Goal: Task Accomplishment & Management: Complete application form

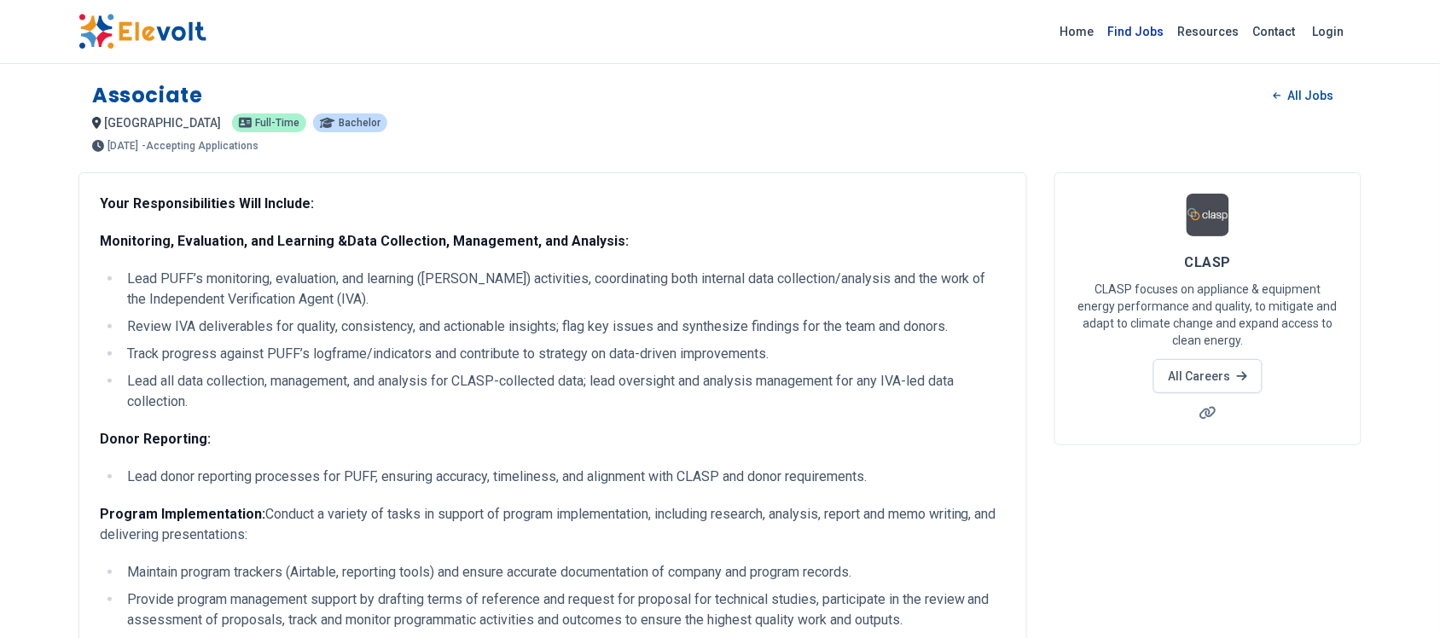
click at [1154, 26] on link "Find Jobs" at bounding box center [1137, 31] width 70 height 27
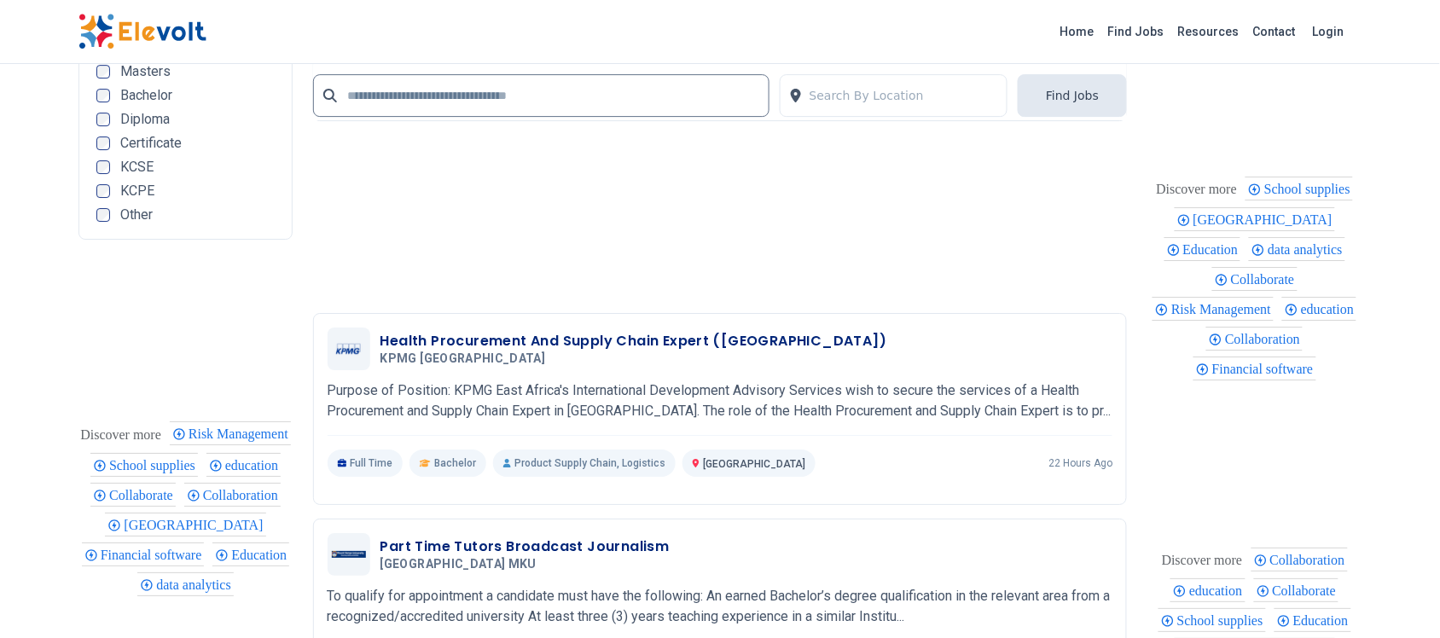
scroll to position [3733, 0]
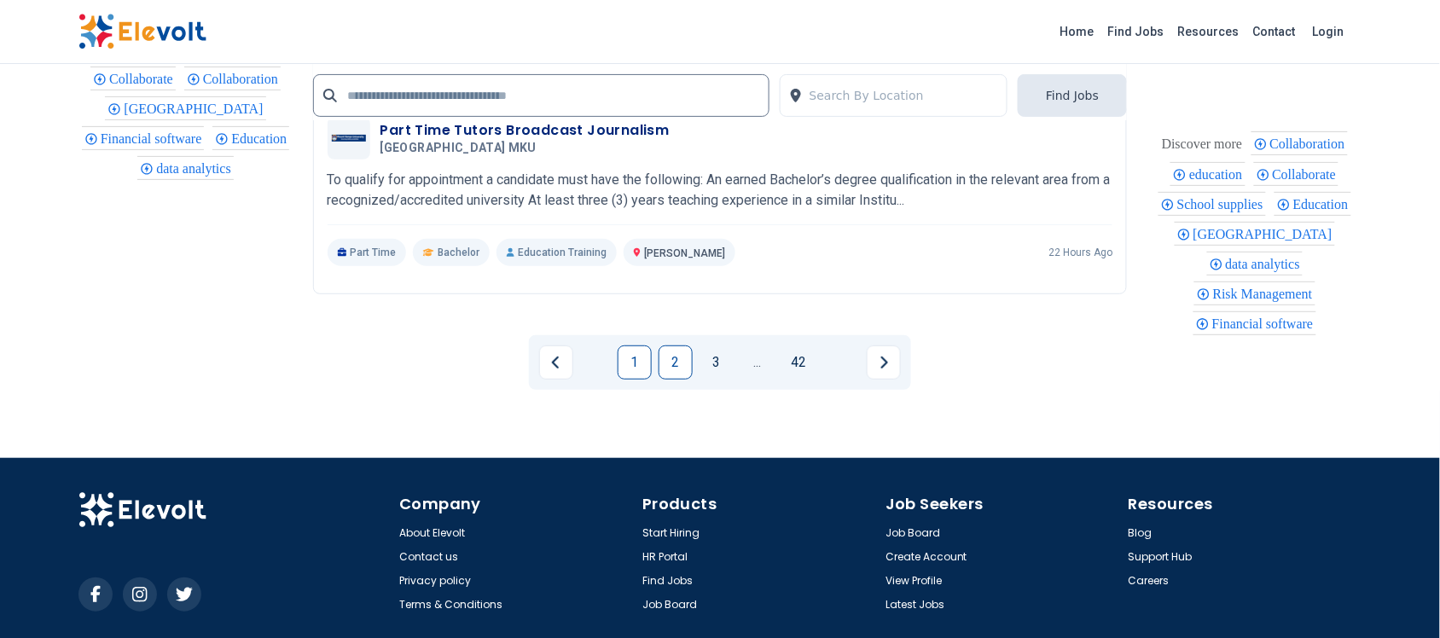
click at [674, 357] on link "2" at bounding box center [676, 363] width 34 height 34
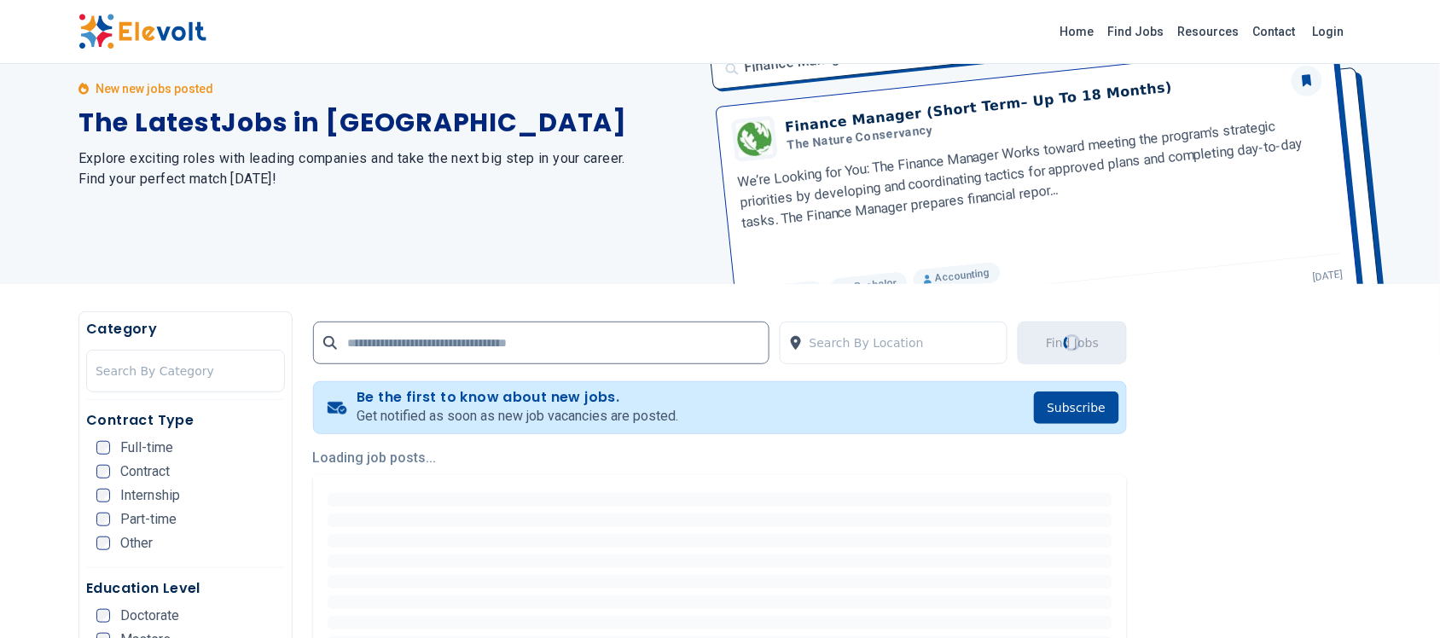
scroll to position [0, 0]
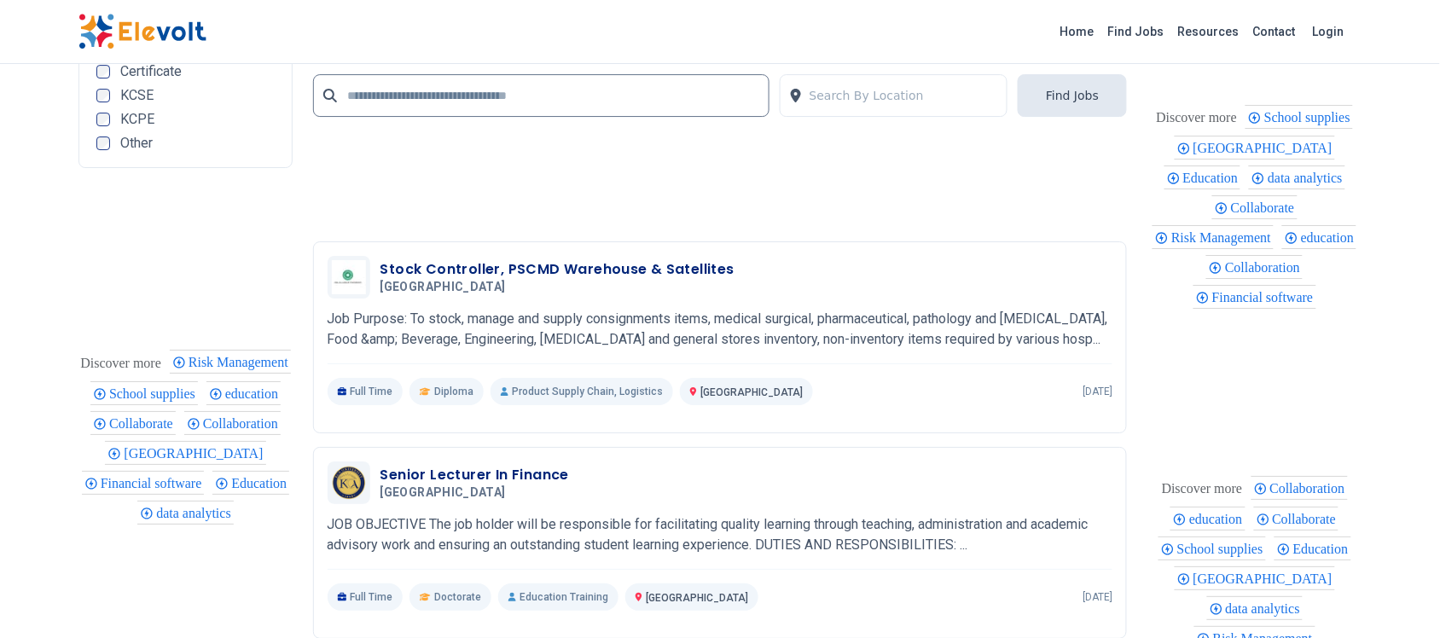
scroll to position [4001, 0]
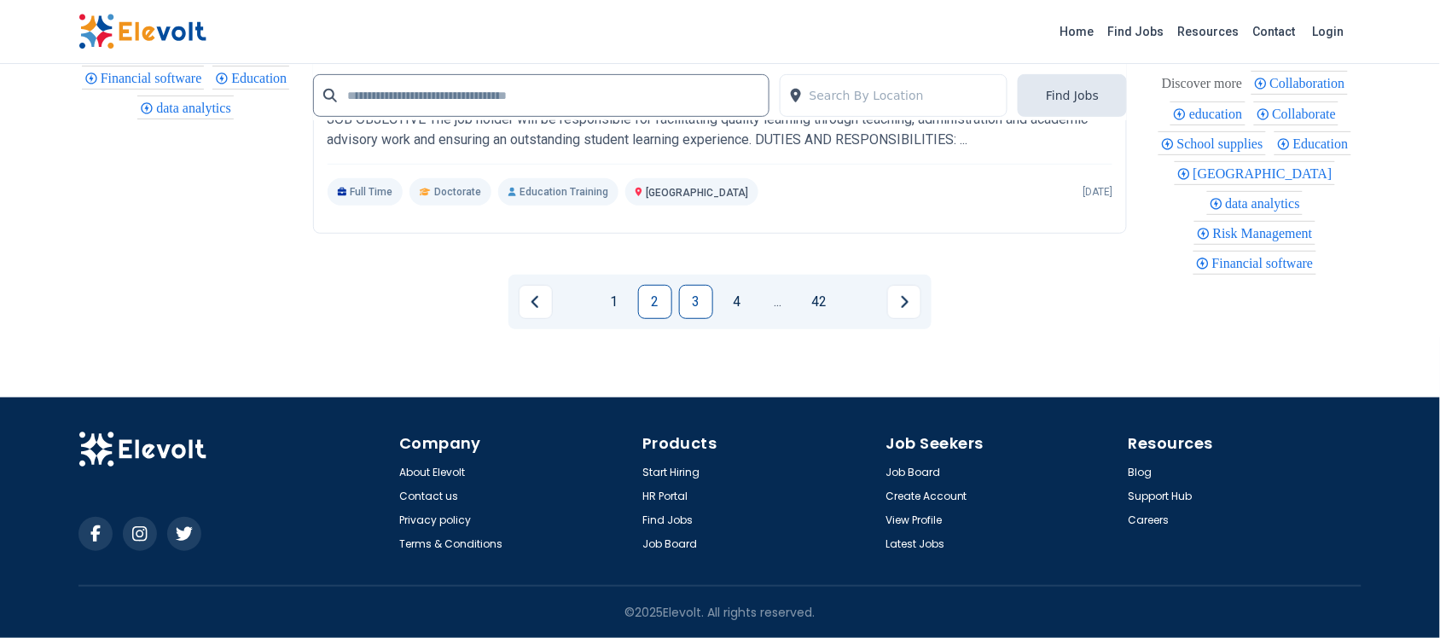
click at [698, 300] on link "3" at bounding box center [696, 302] width 34 height 34
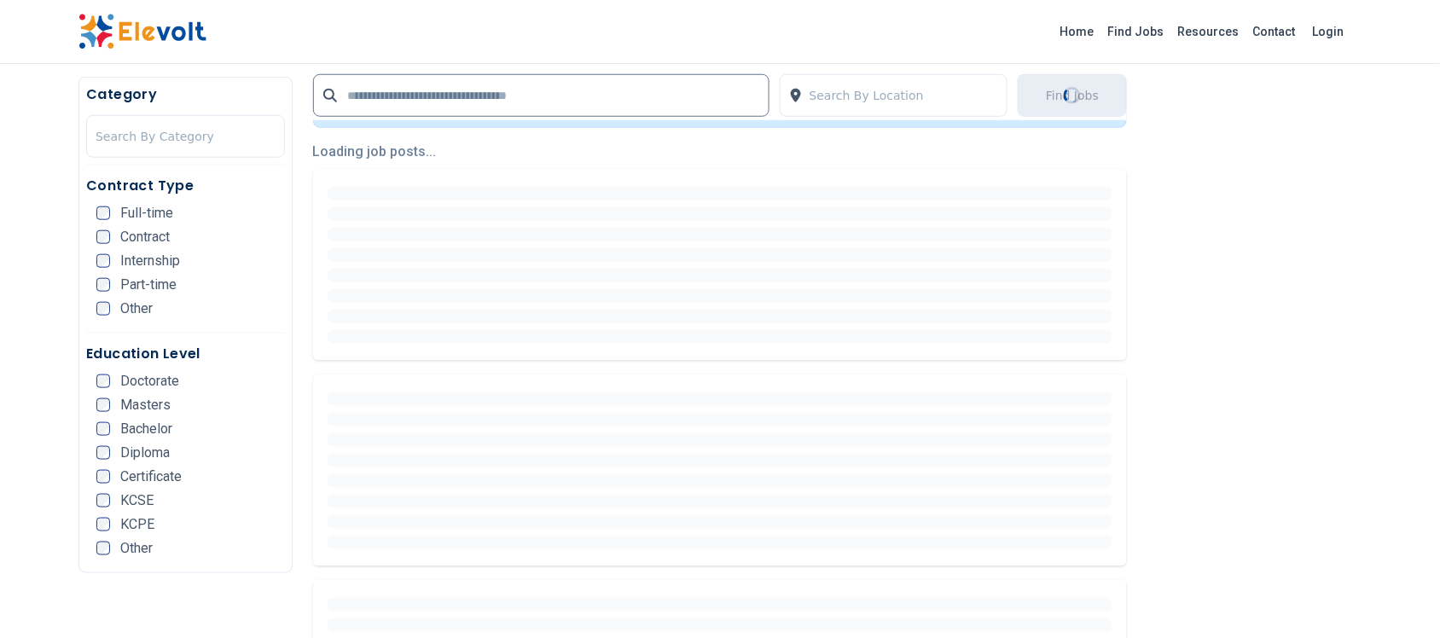
scroll to position [427, 0]
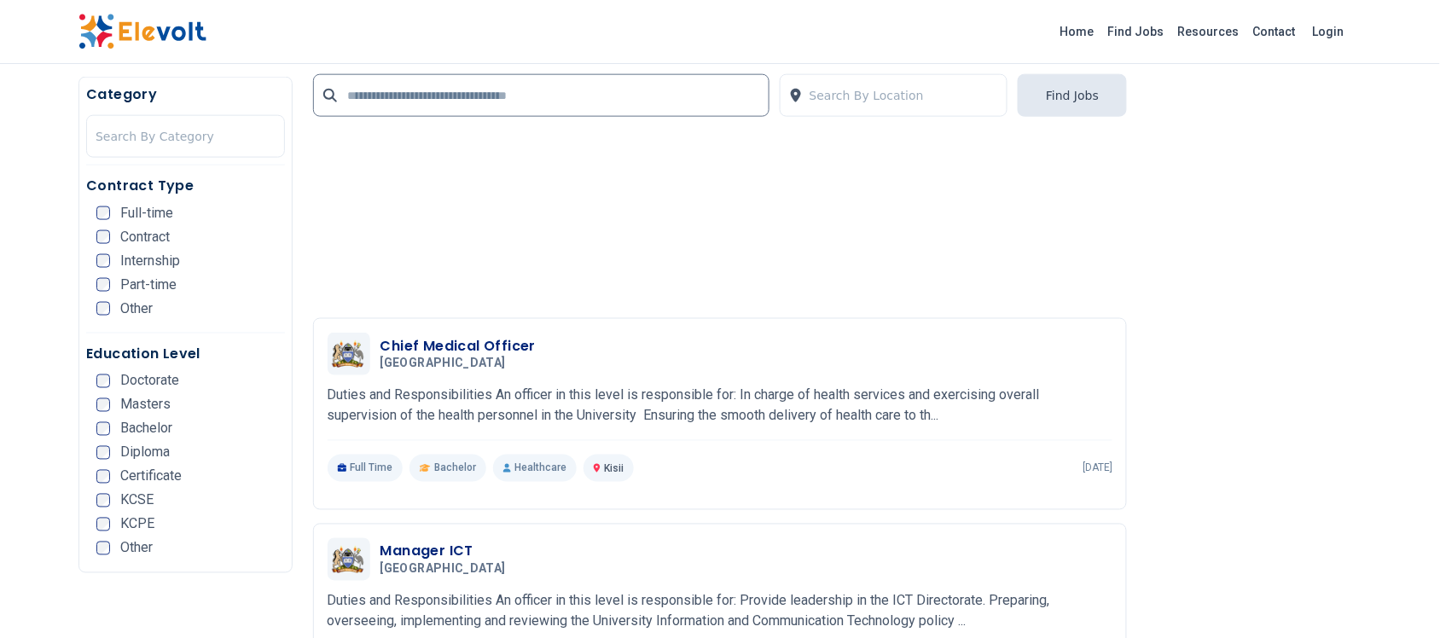
scroll to position [2187, 0]
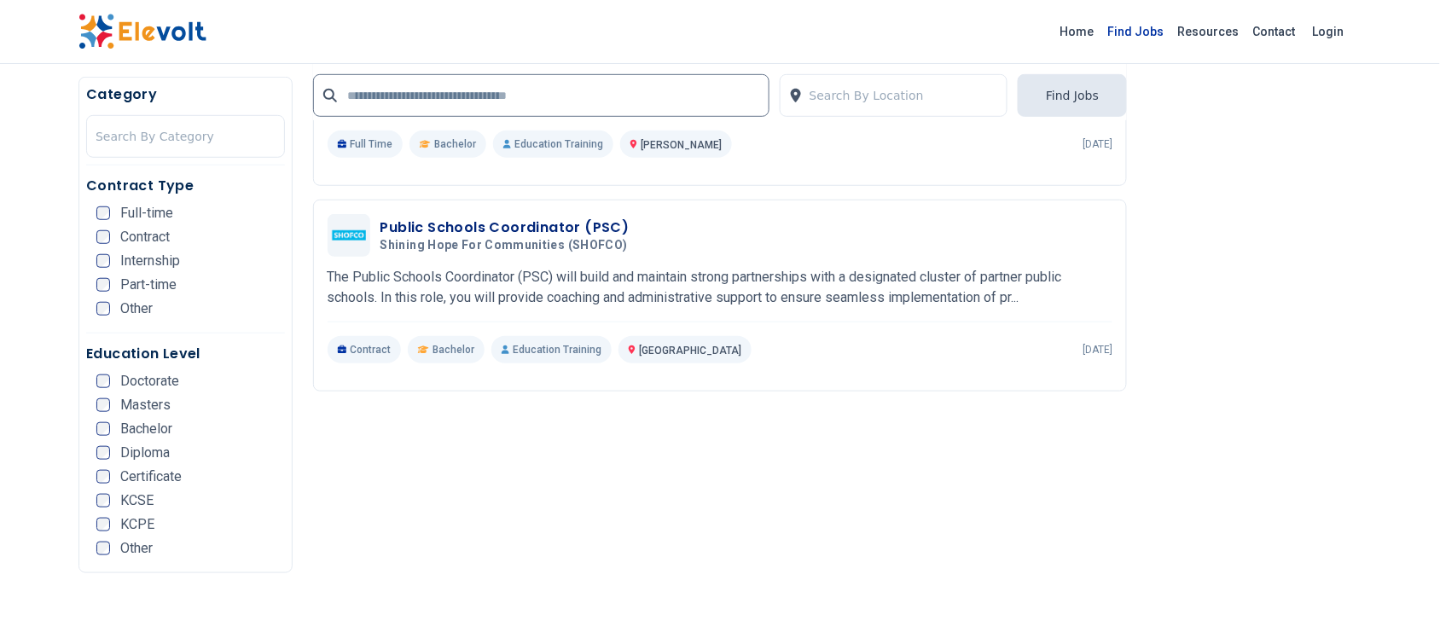
click at [1152, 28] on link "Find Jobs" at bounding box center [1137, 31] width 70 height 27
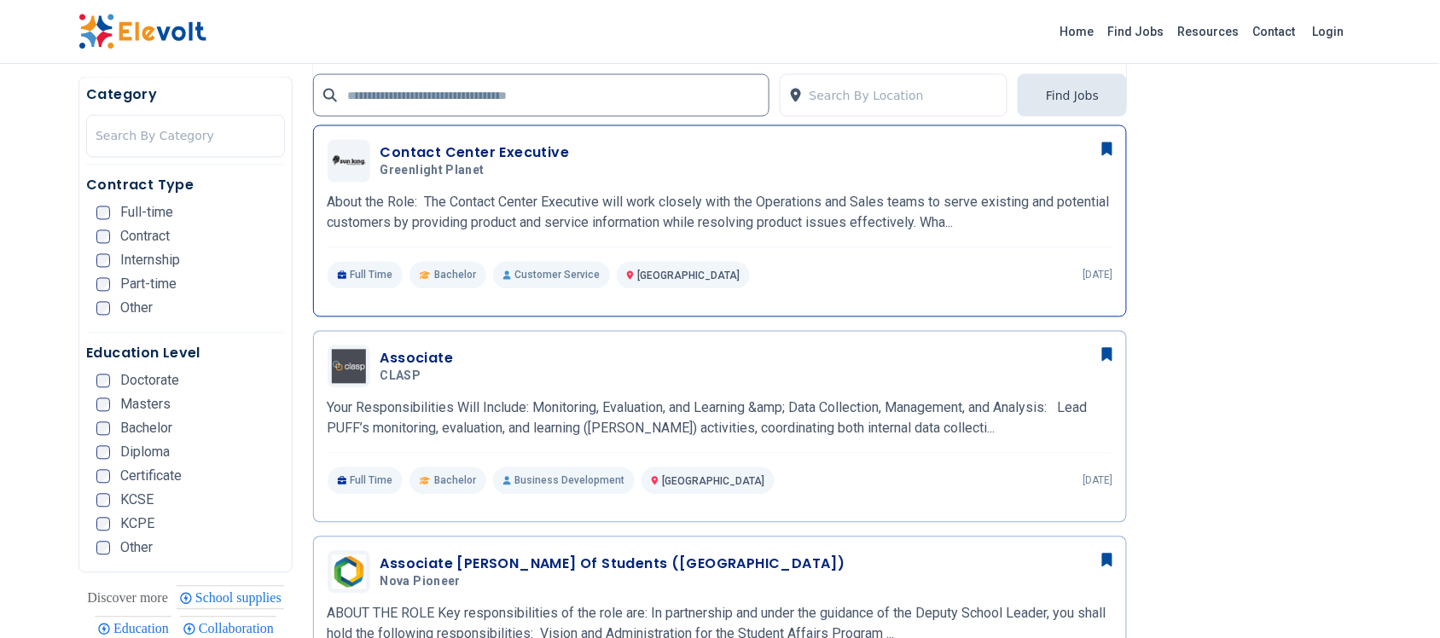
scroll to position [1067, 0]
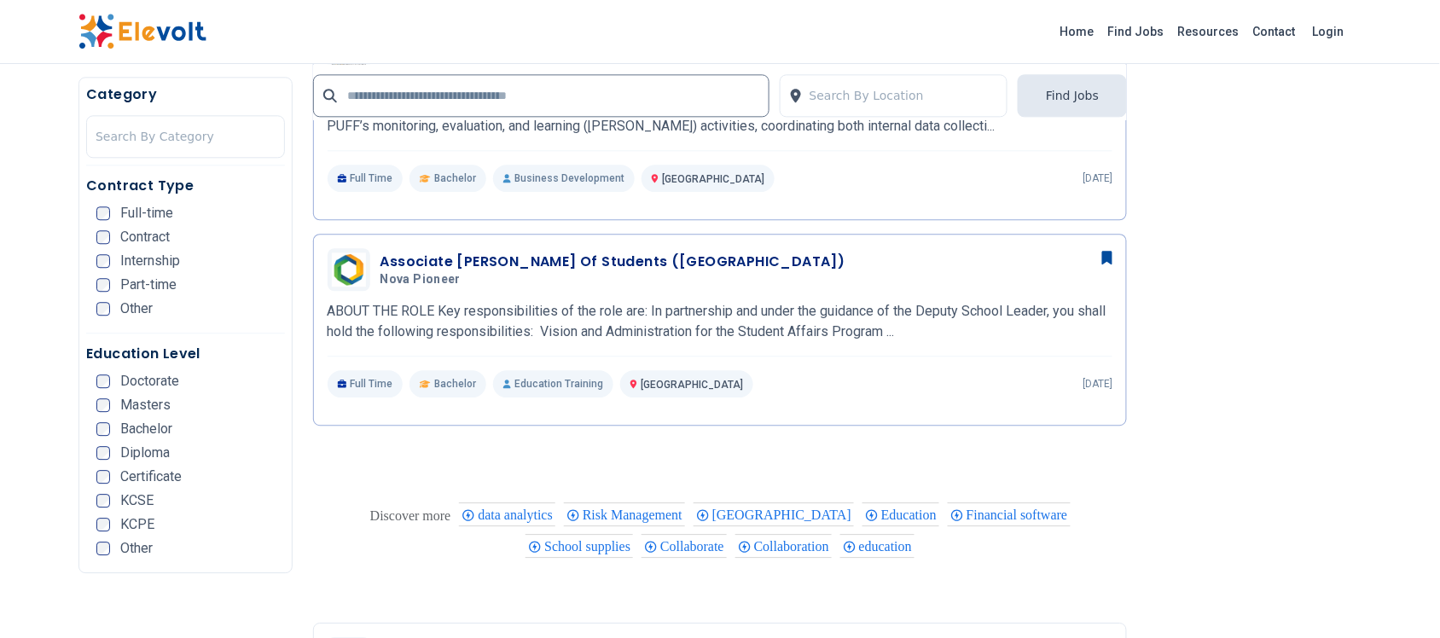
scroll to position [1280, 0]
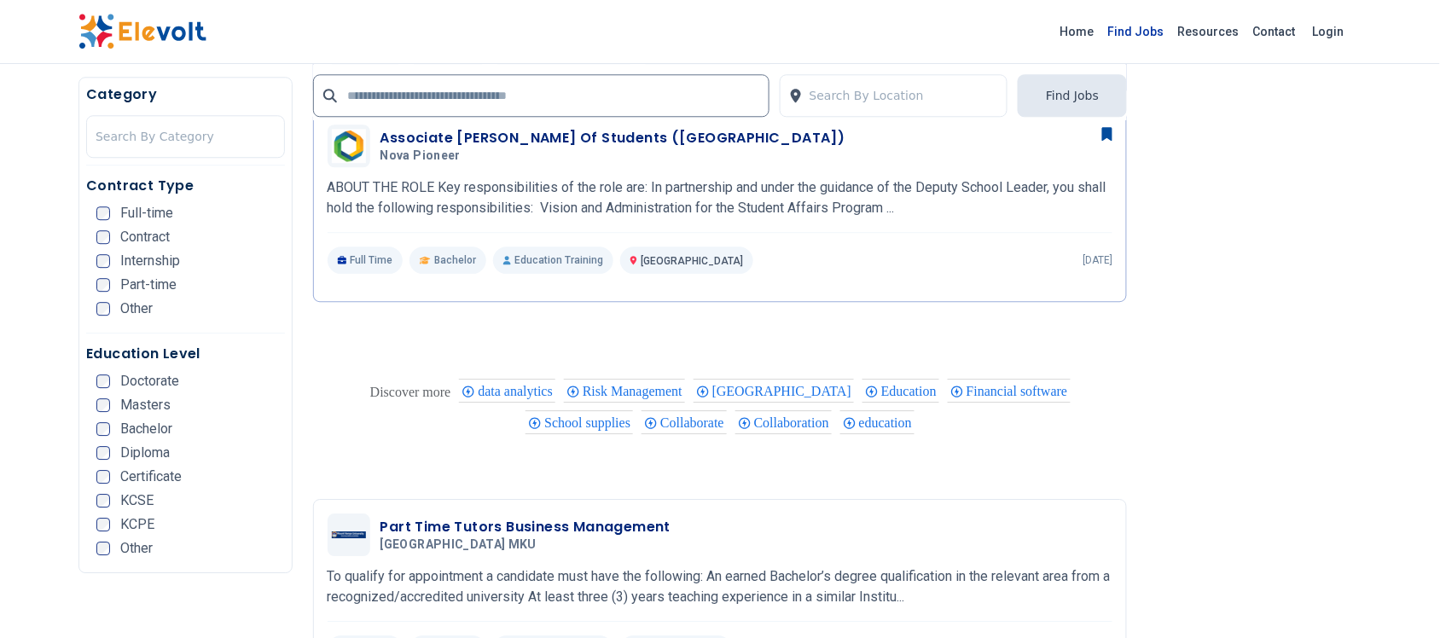
click at [1132, 20] on link "Find Jobs" at bounding box center [1137, 31] width 70 height 27
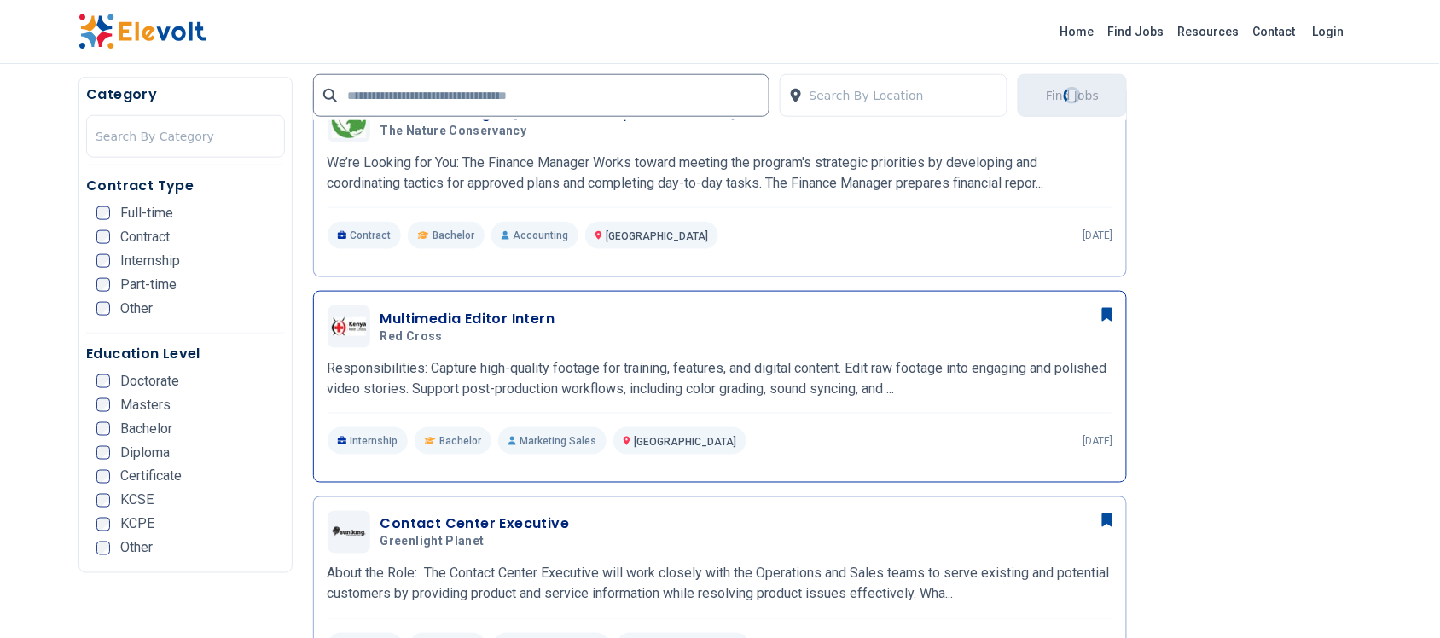
scroll to position [747, 0]
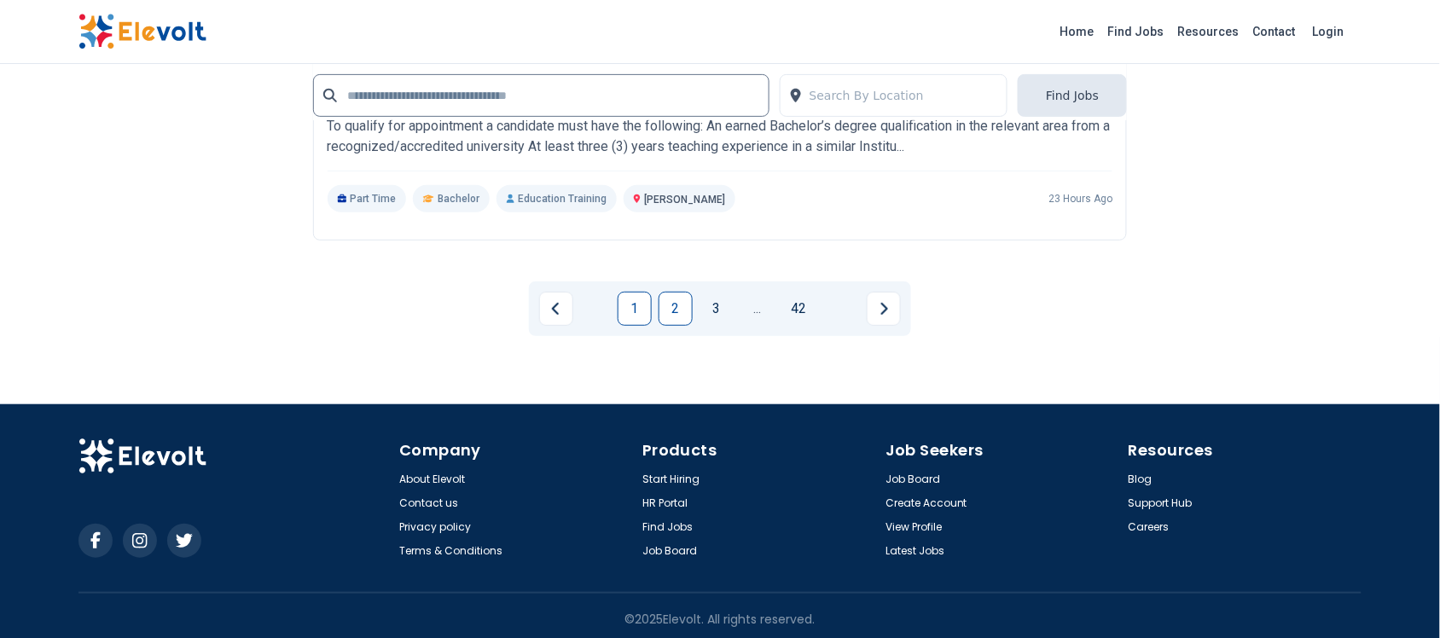
click at [675, 305] on link "2" at bounding box center [676, 309] width 34 height 34
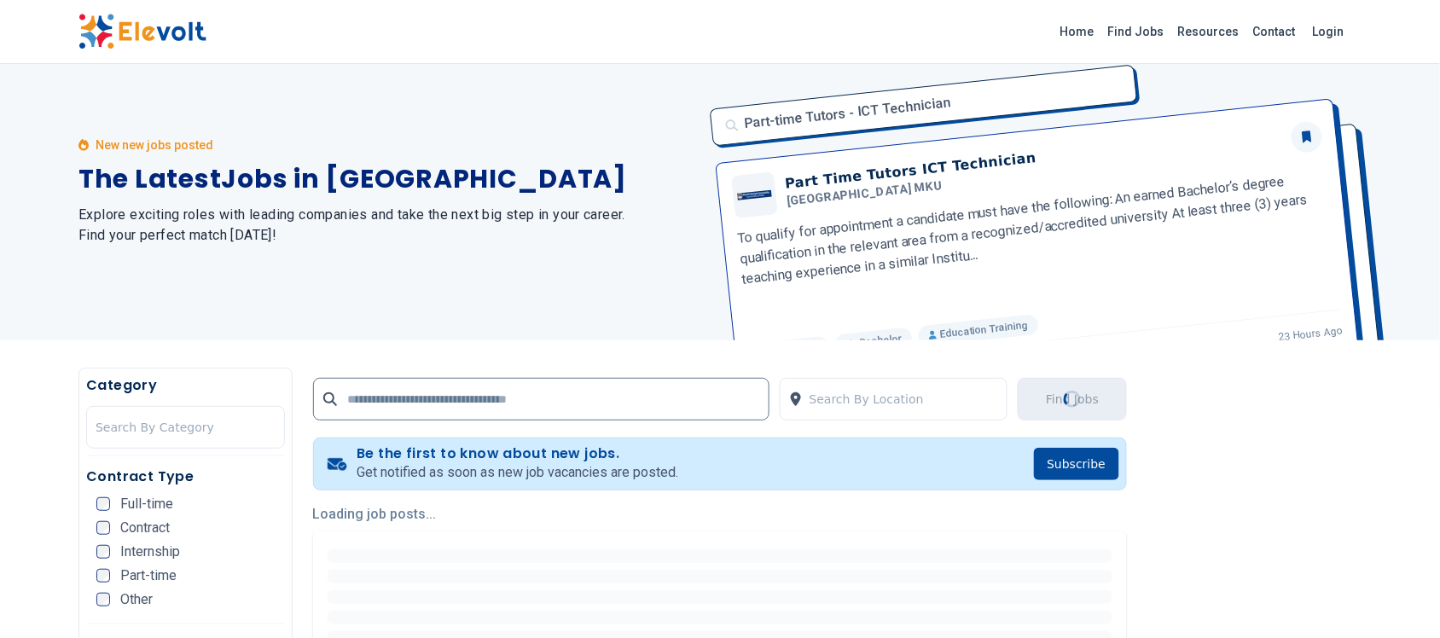
scroll to position [0, 0]
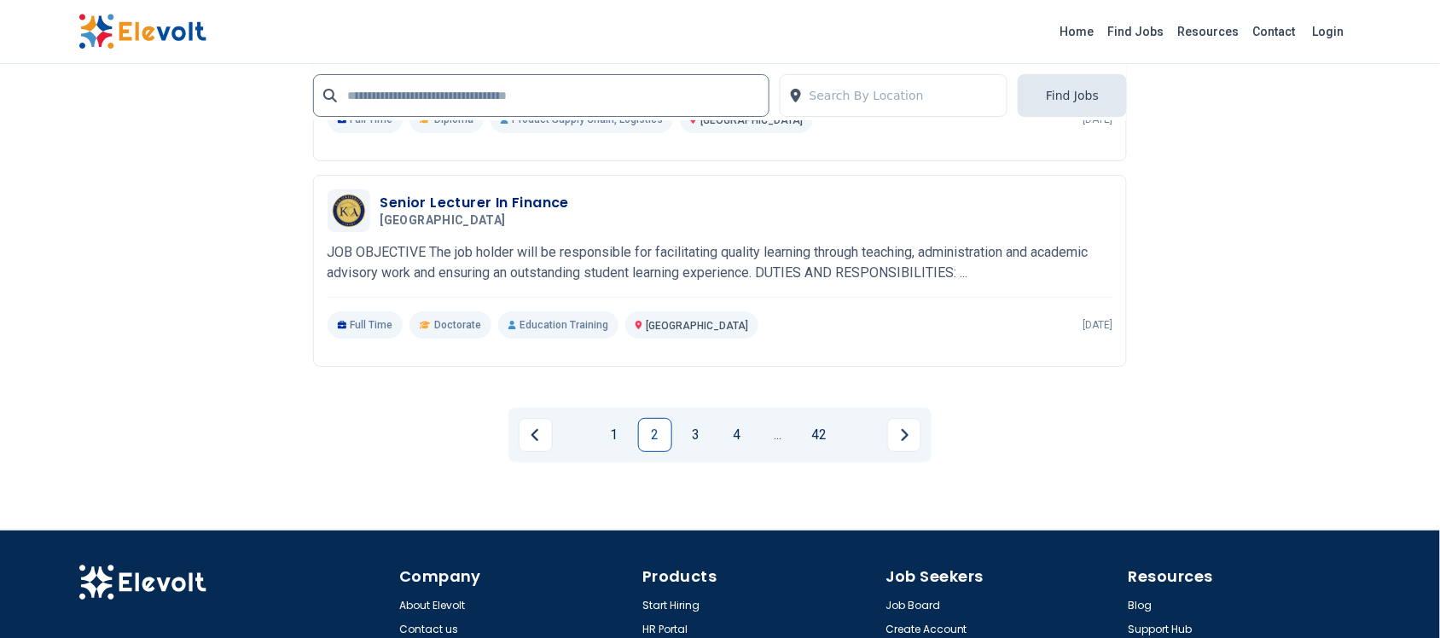
scroll to position [3840, 0]
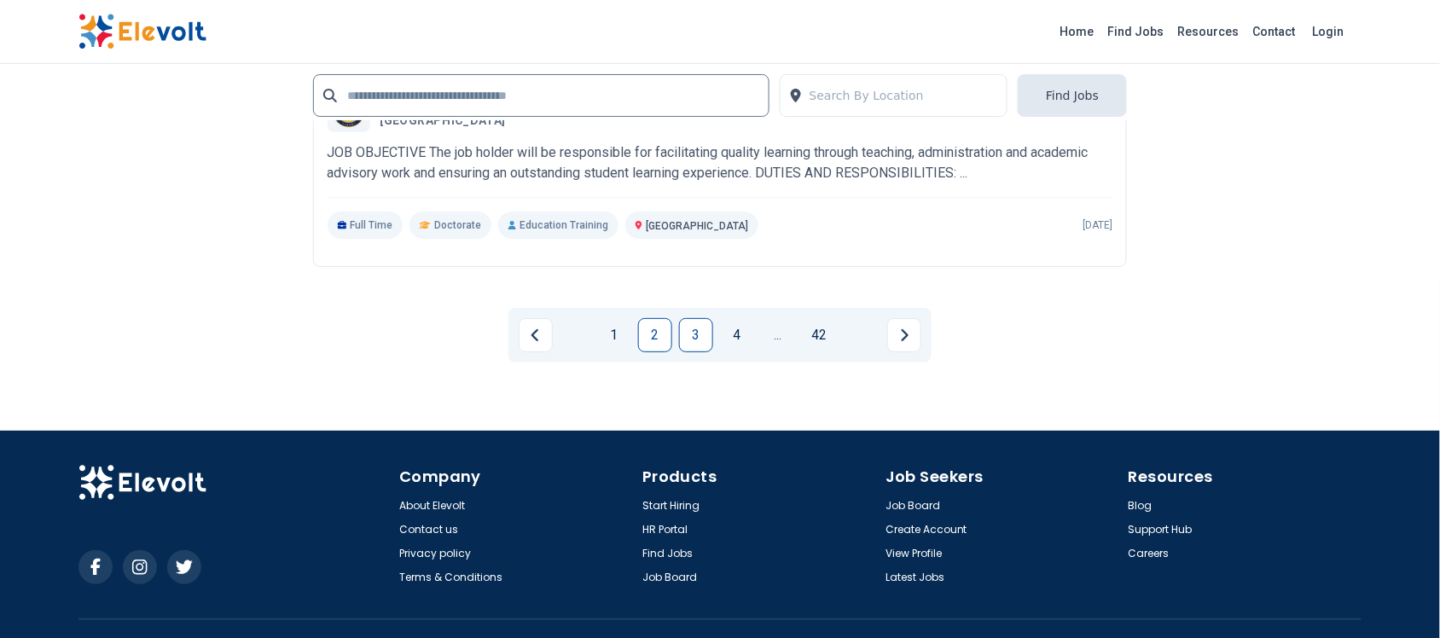
click at [691, 330] on link "3" at bounding box center [696, 335] width 34 height 34
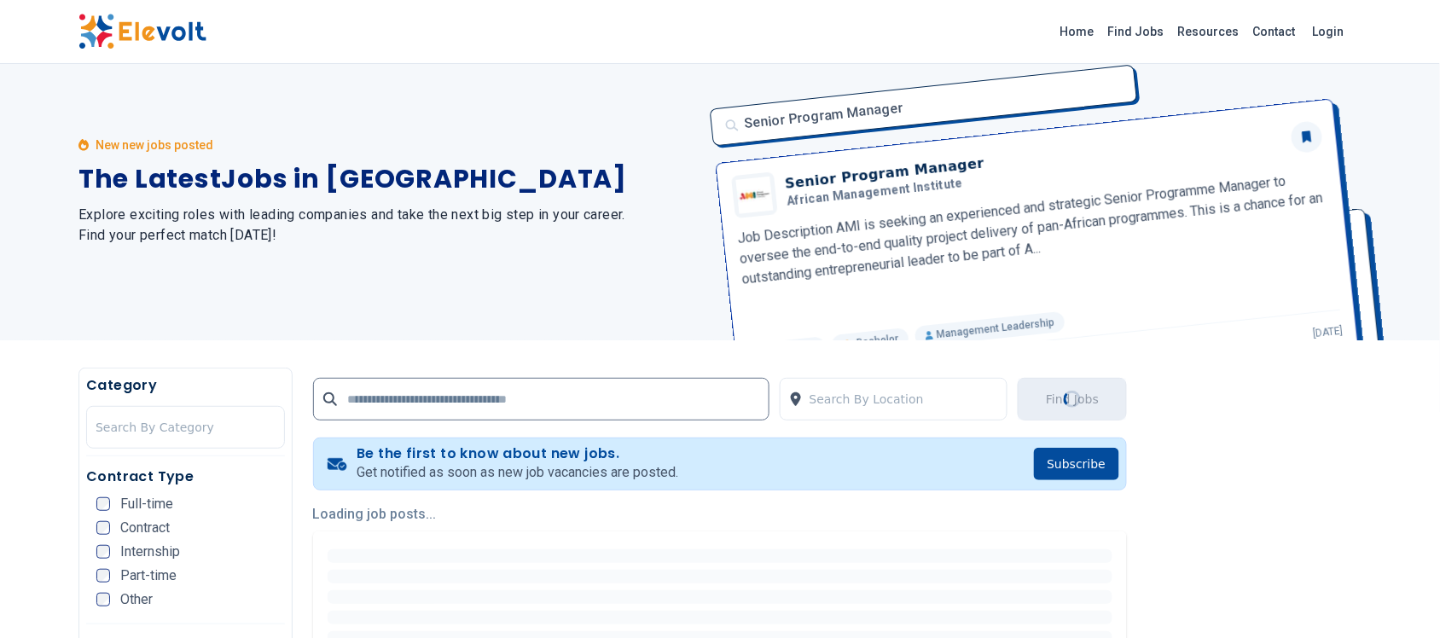
scroll to position [0, 0]
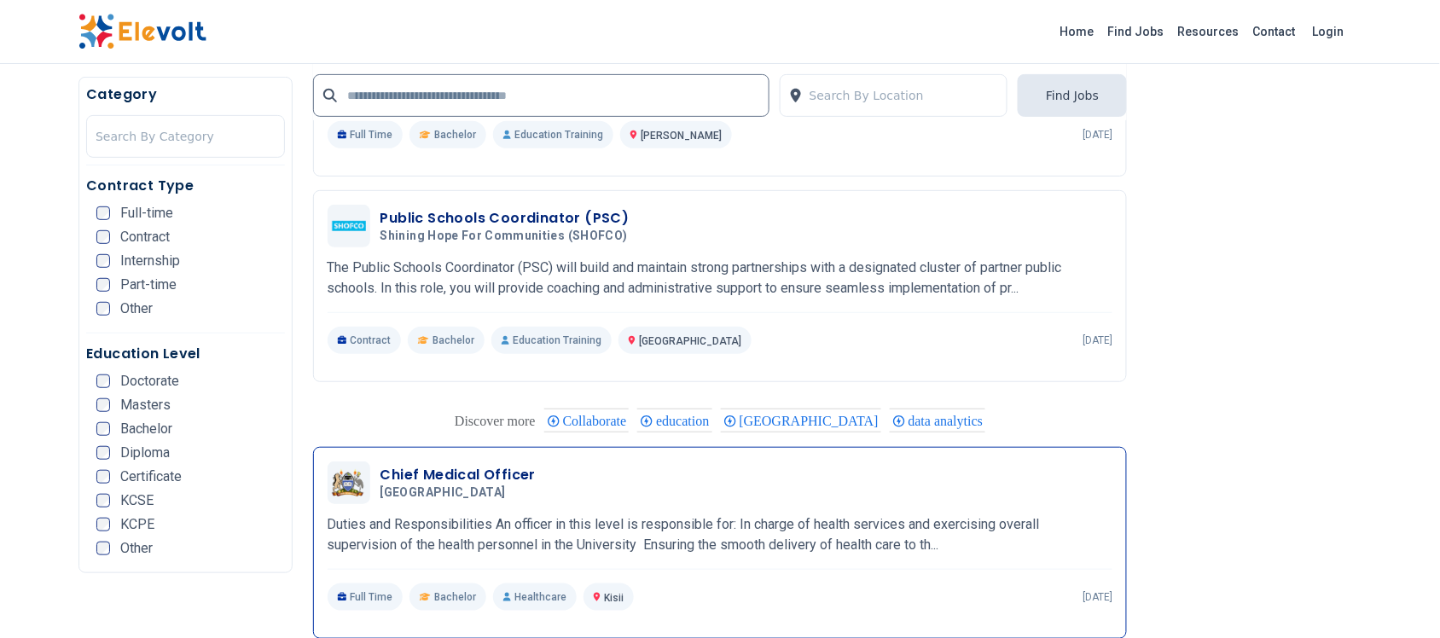
scroll to position [1920, 0]
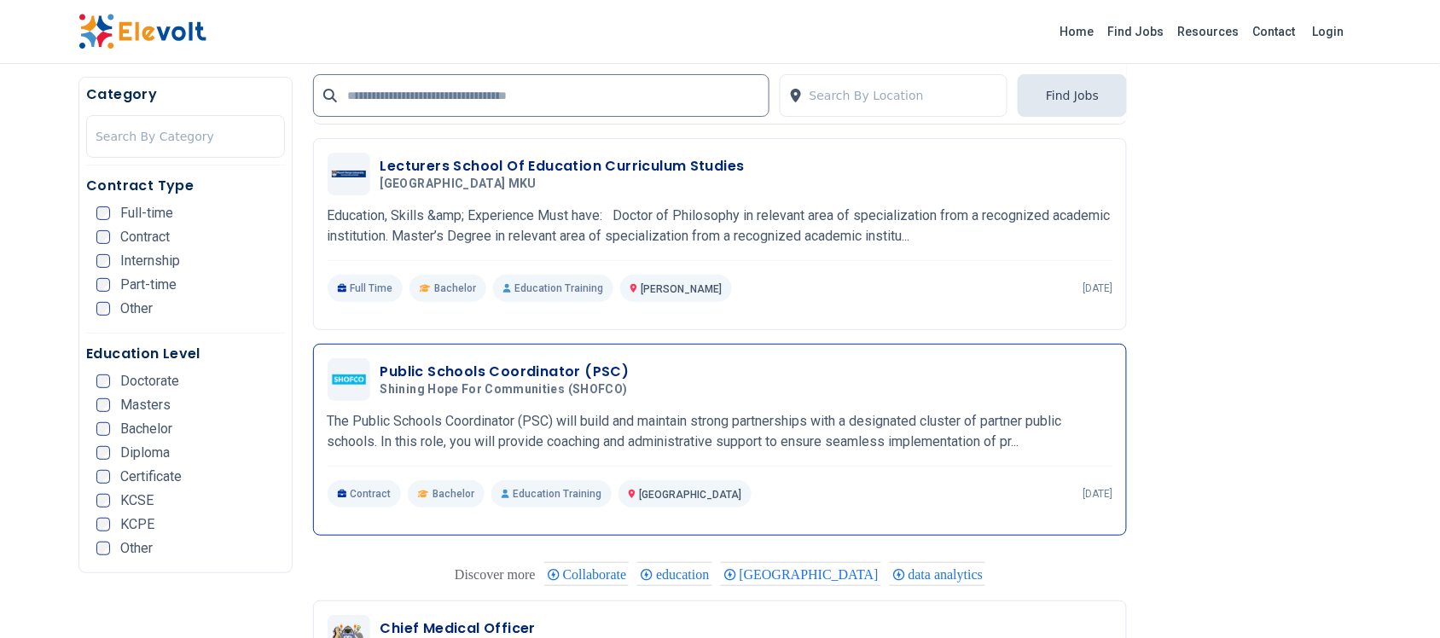
click at [526, 370] on h3 "Public Schools Coordinator (PSC)" at bounding box center [508, 372] width 254 height 20
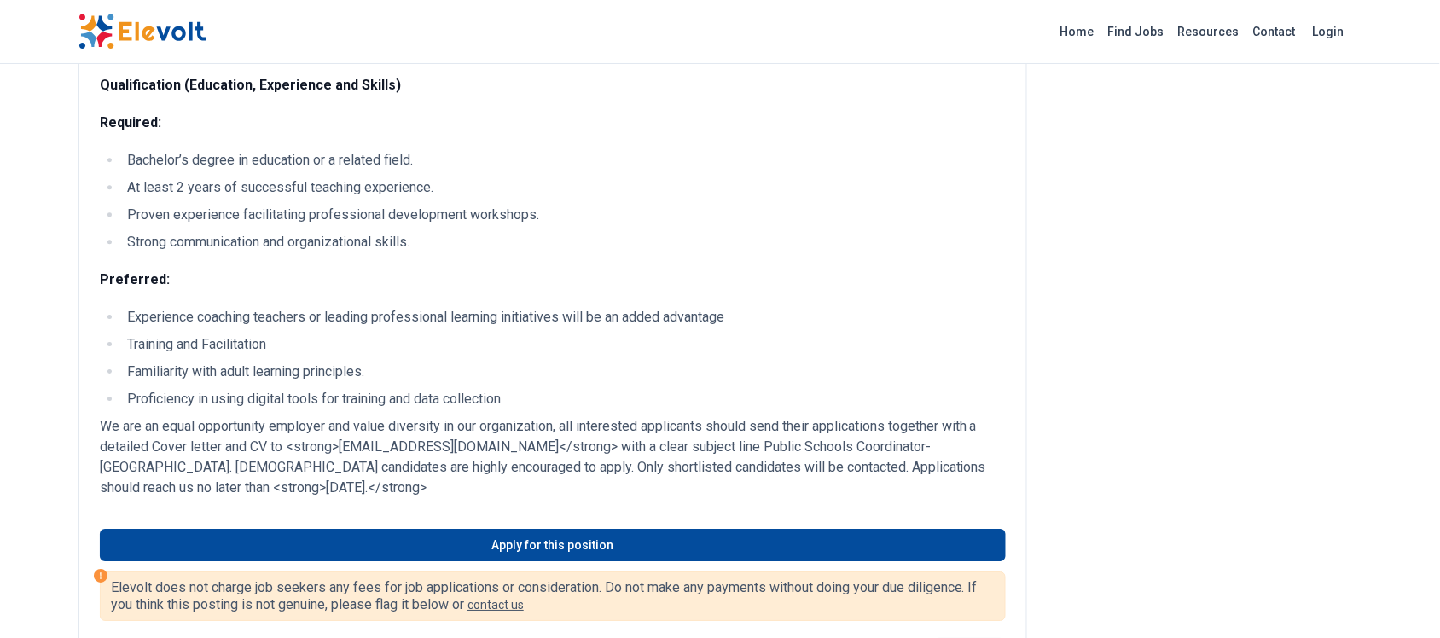
scroll to position [1387, 0]
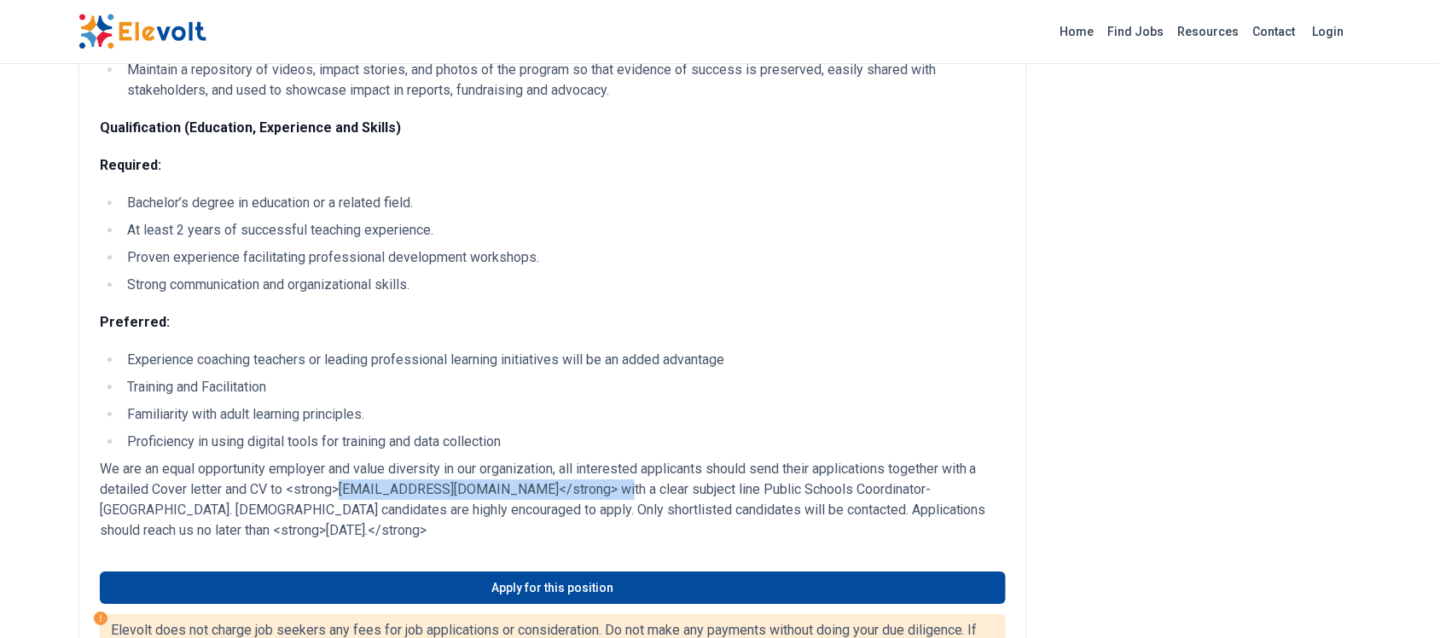
drag, startPoint x: 342, startPoint y: 514, endPoint x: 608, endPoint y: 513, distance: 266.2
click at [608, 513] on p "We are an equal opportunity employer and value diversity in our organization, a…" at bounding box center [553, 500] width 906 height 82
click at [619, 512] on p "We are an equal opportunity employer and value diversity in our organization, a…" at bounding box center [553, 500] width 906 height 82
drag, startPoint x: 619, startPoint y: 510, endPoint x: 419, endPoint y: 510, distance: 199.7
click at [419, 510] on p "We are an equal opportunity employer and value diversity in our organization, a…" at bounding box center [553, 500] width 906 height 82
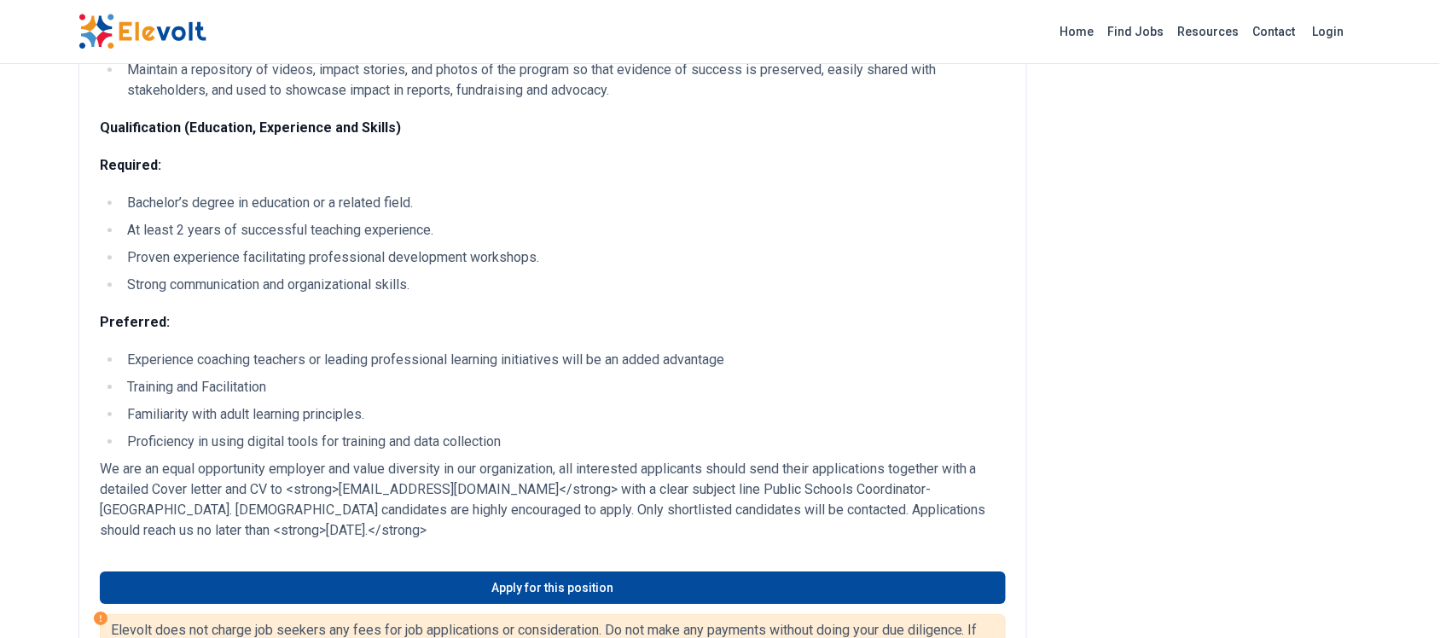
click at [509, 541] on p "We are an equal opportunity employer and value diversity in our organization, a…" at bounding box center [553, 500] width 906 height 82
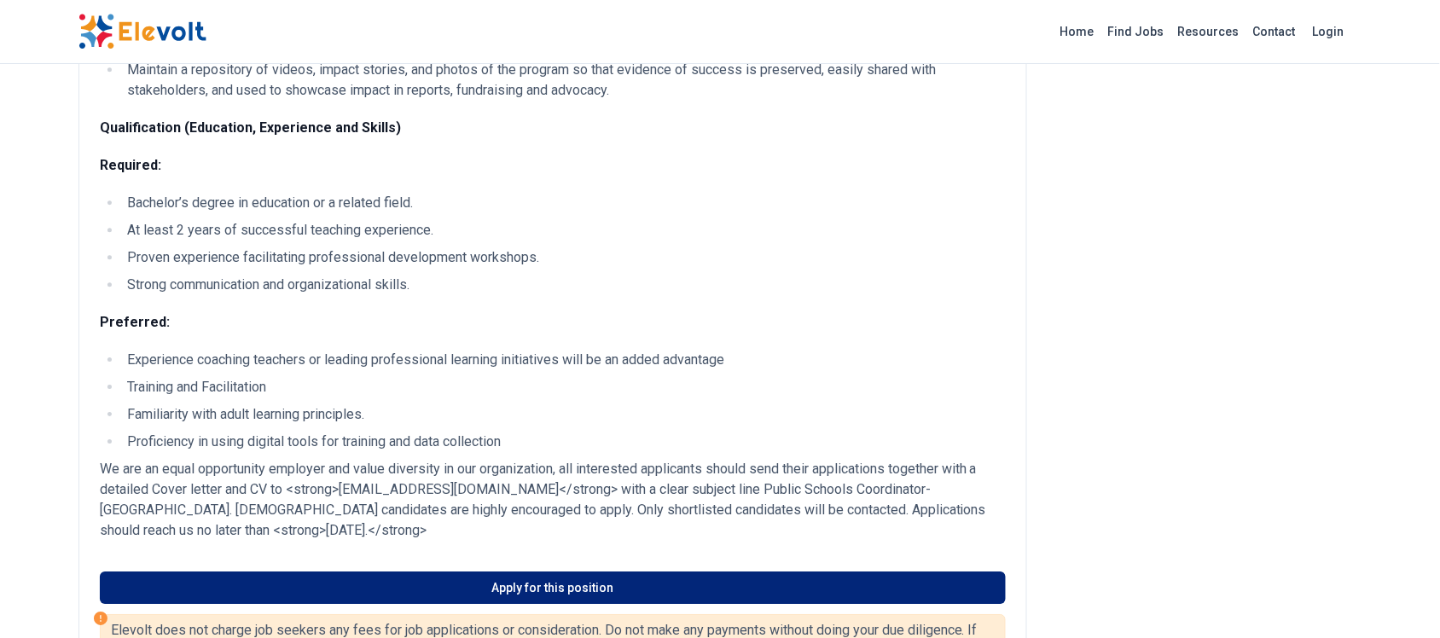
click at [516, 603] on link "Apply for this position" at bounding box center [553, 588] width 906 height 32
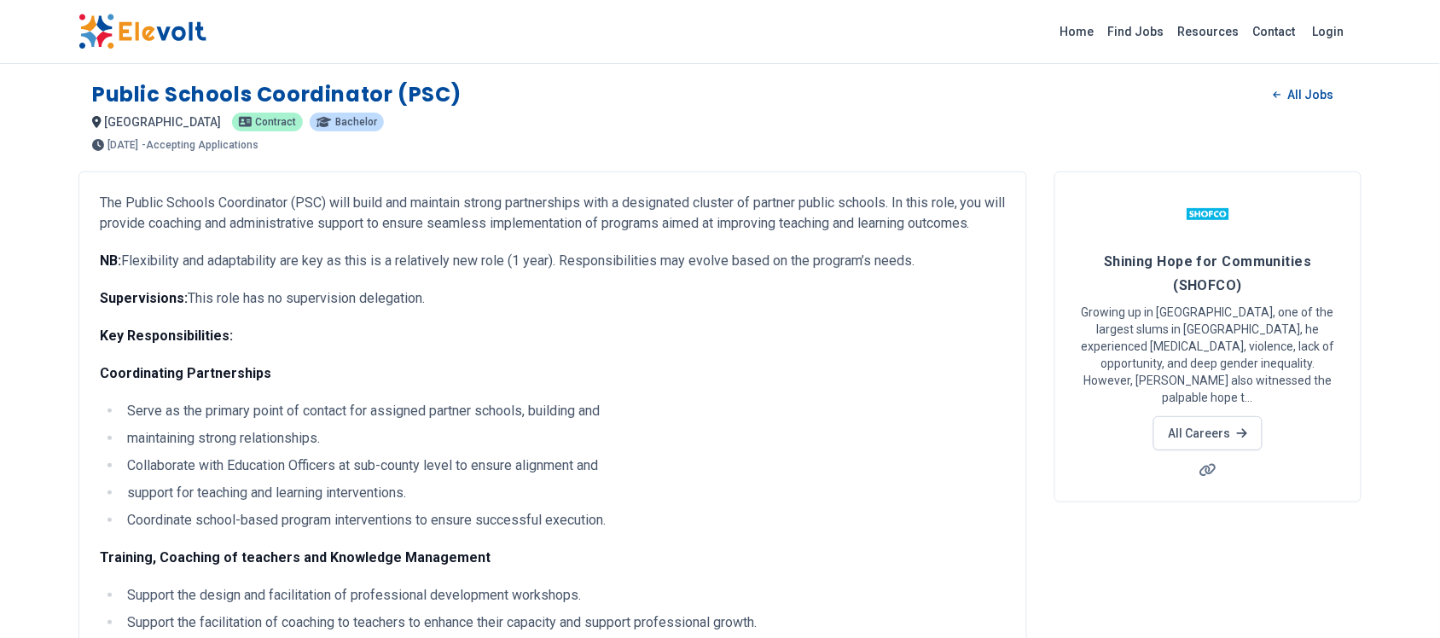
scroll to position [0, 0]
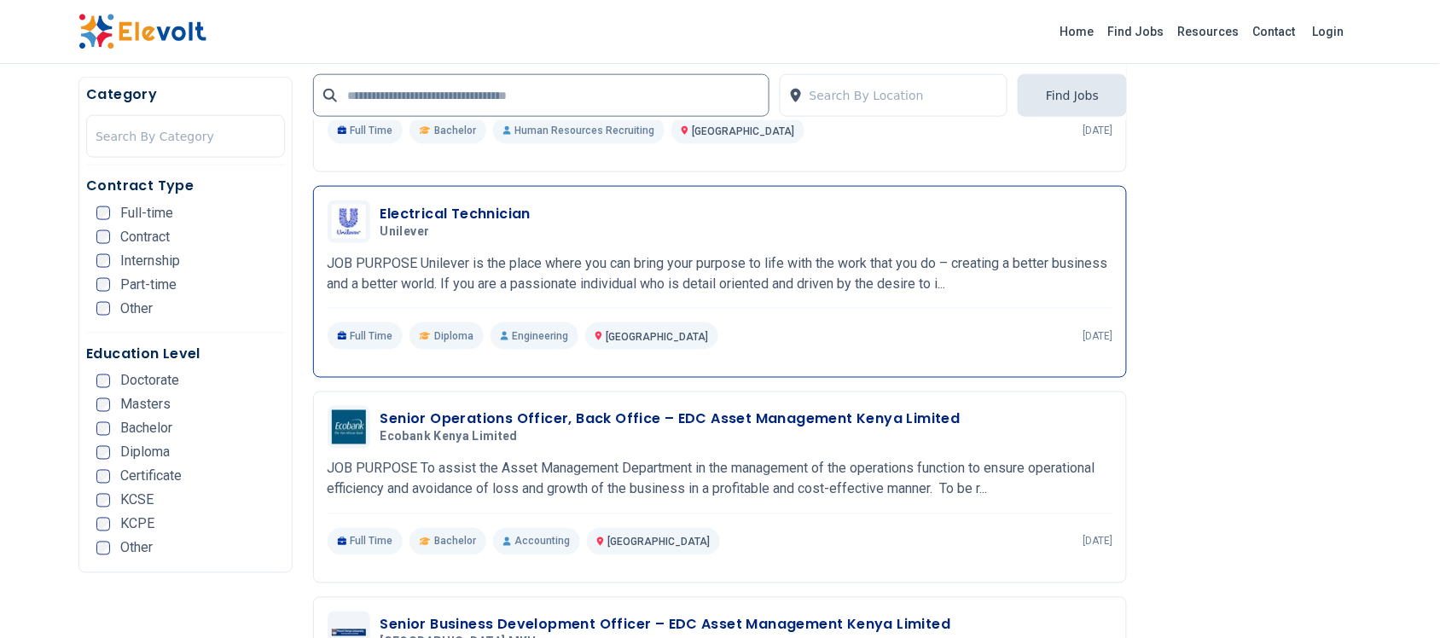
scroll to position [640, 0]
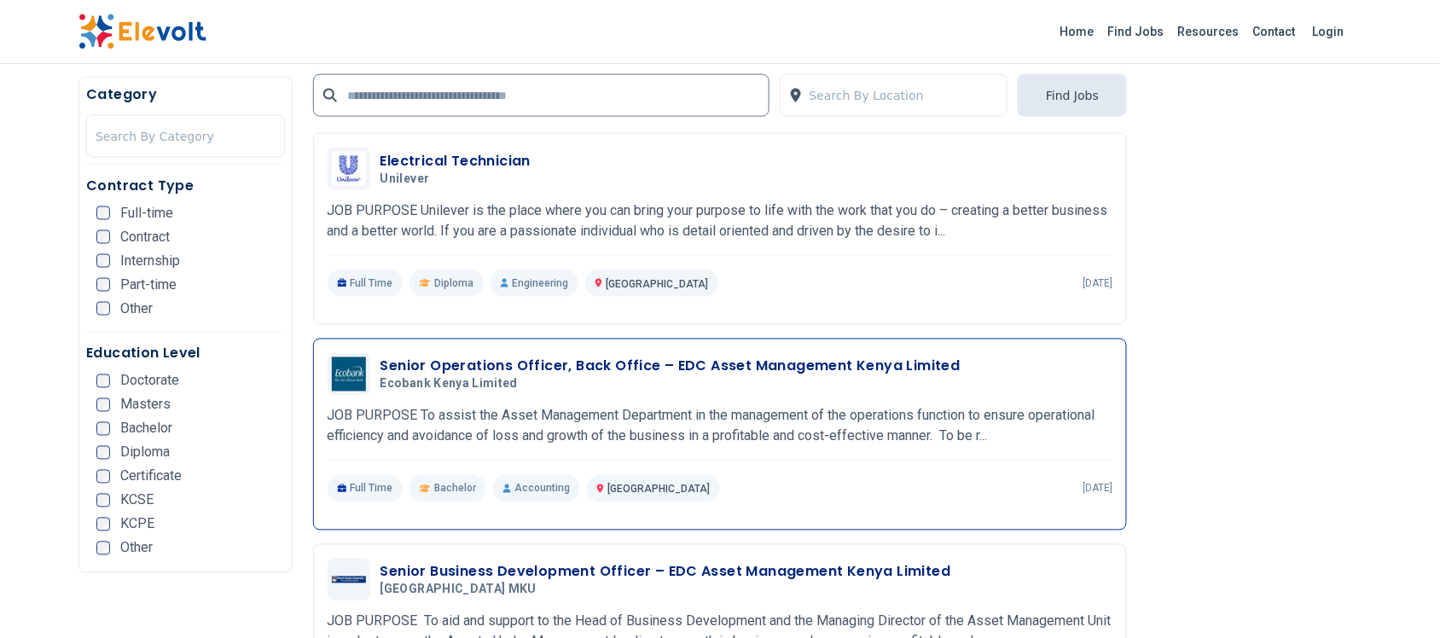
click at [599, 361] on h3 "Senior Operations Officer, Back Office – EDC Asset Management Kenya Limited" at bounding box center [671, 367] width 580 height 20
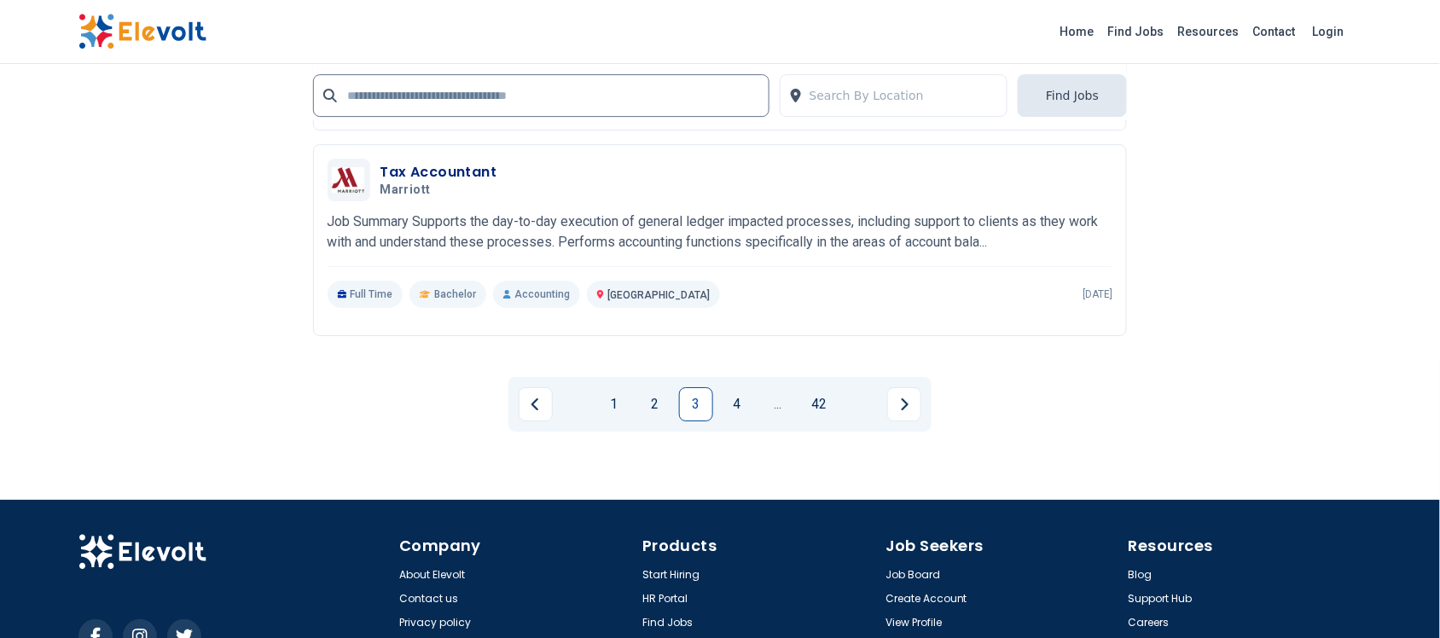
scroll to position [3547, 0]
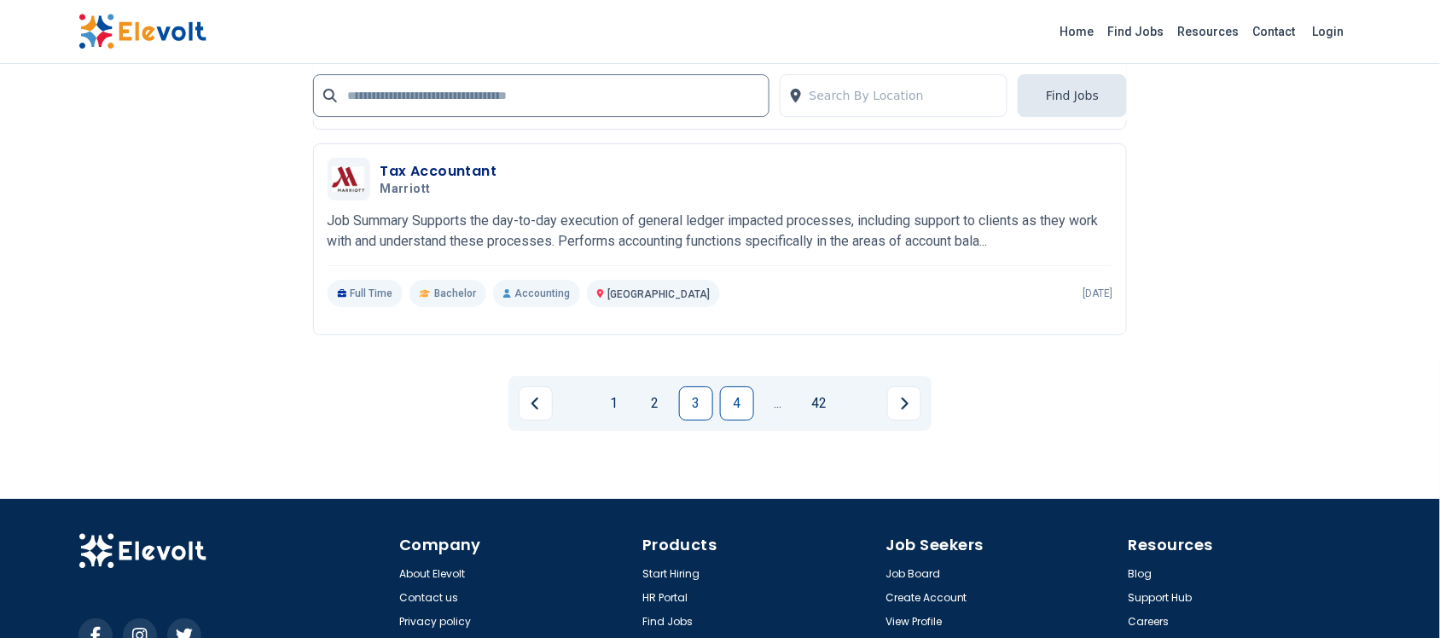
click at [739, 410] on link "4" at bounding box center [737, 404] width 34 height 34
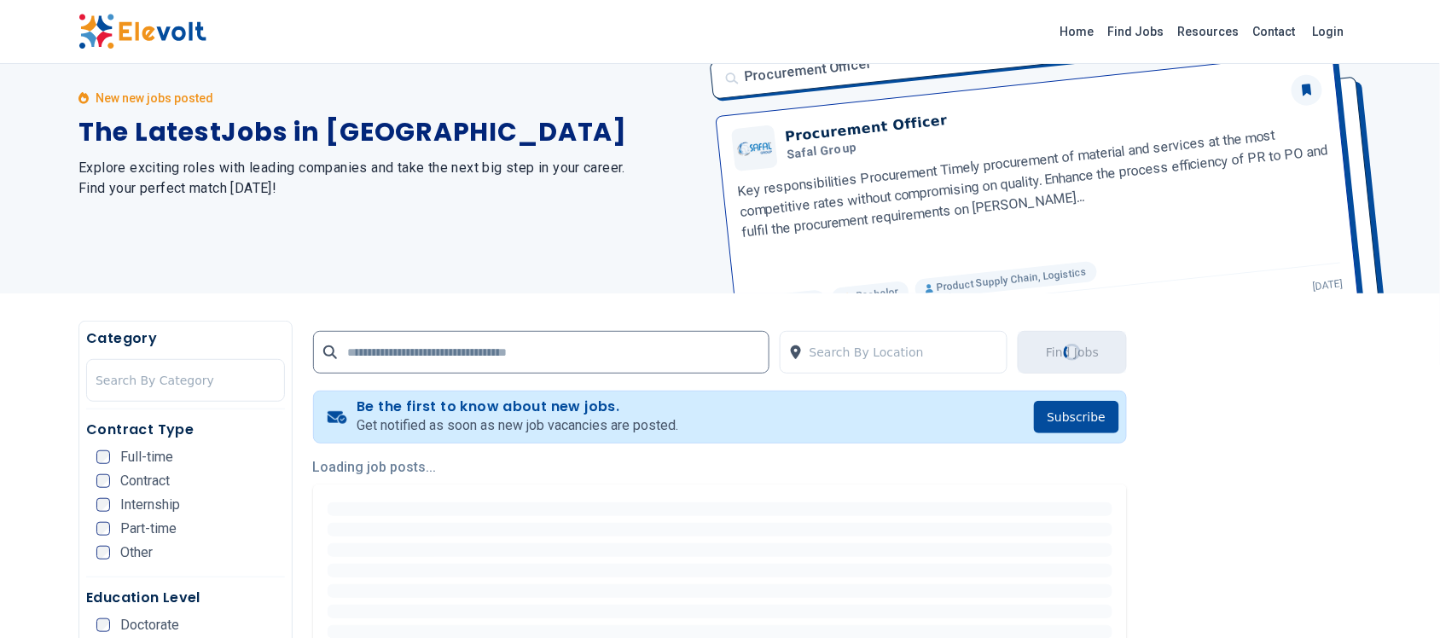
scroll to position [107, 0]
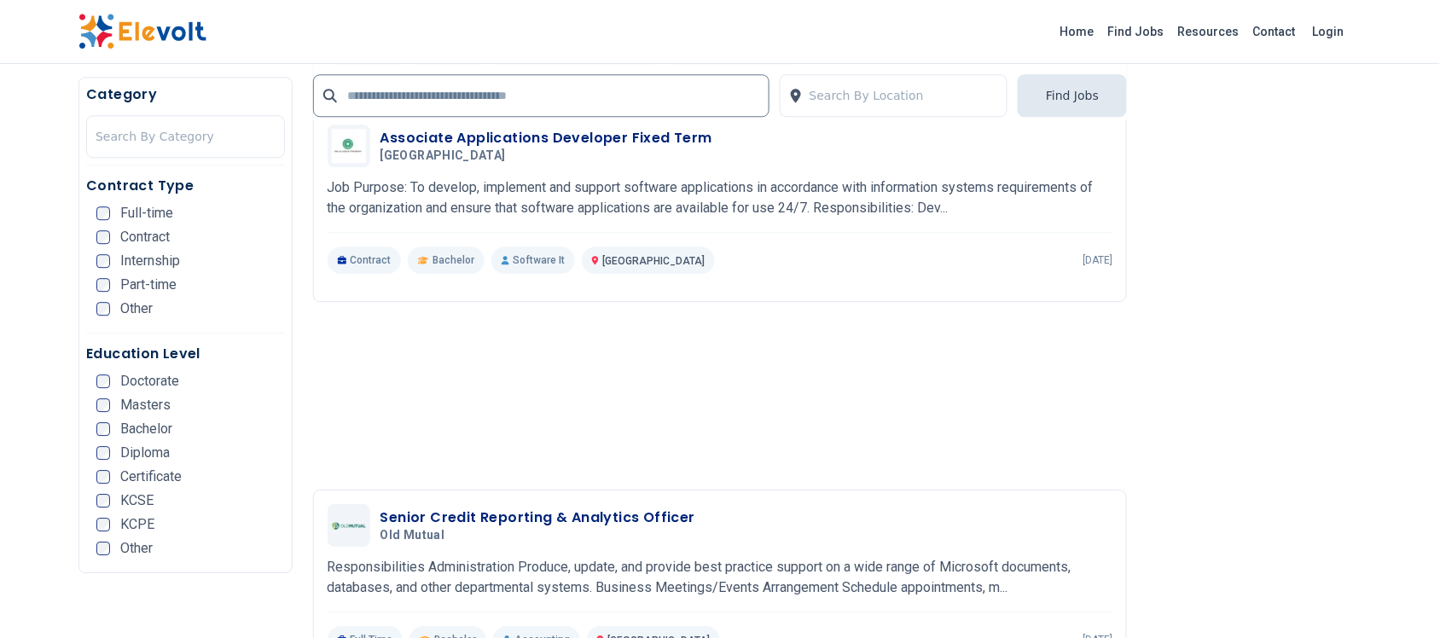
scroll to position [1173, 0]
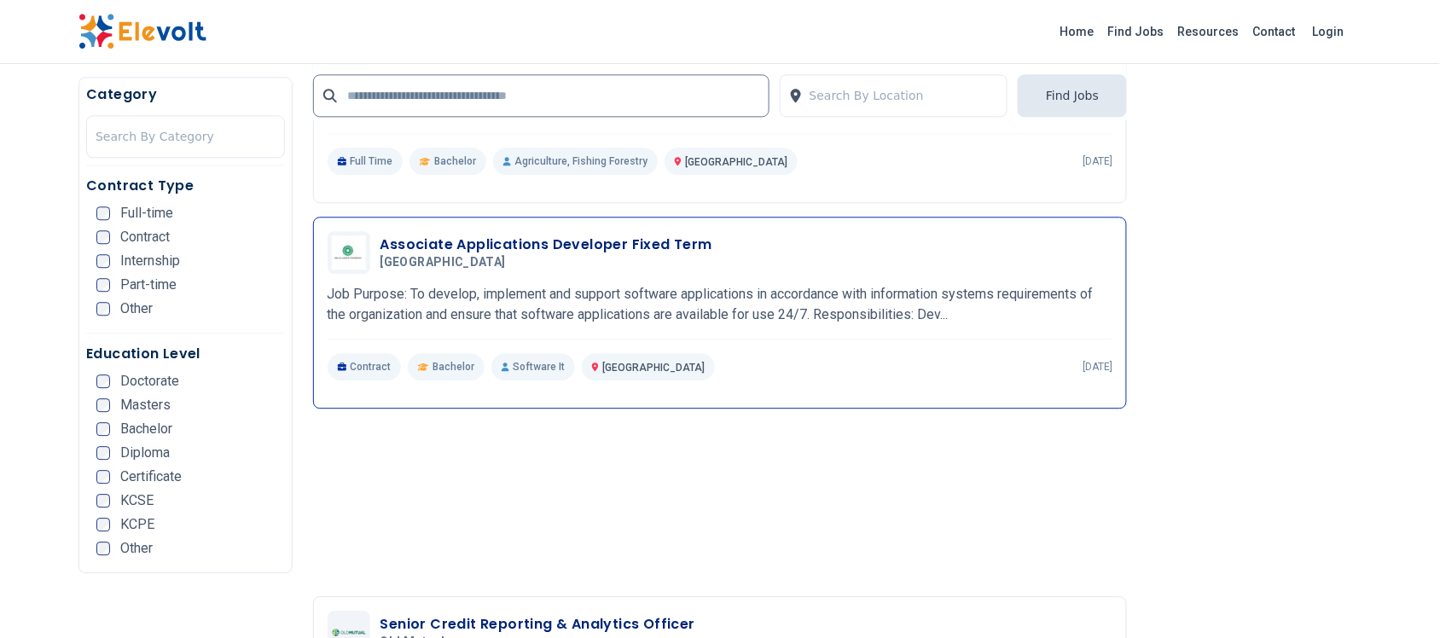
click at [437, 235] on div "Associate Applications Developer Fixed Term Aga khan University 09/10/2025 10/1…" at bounding box center [721, 252] width 786 height 43
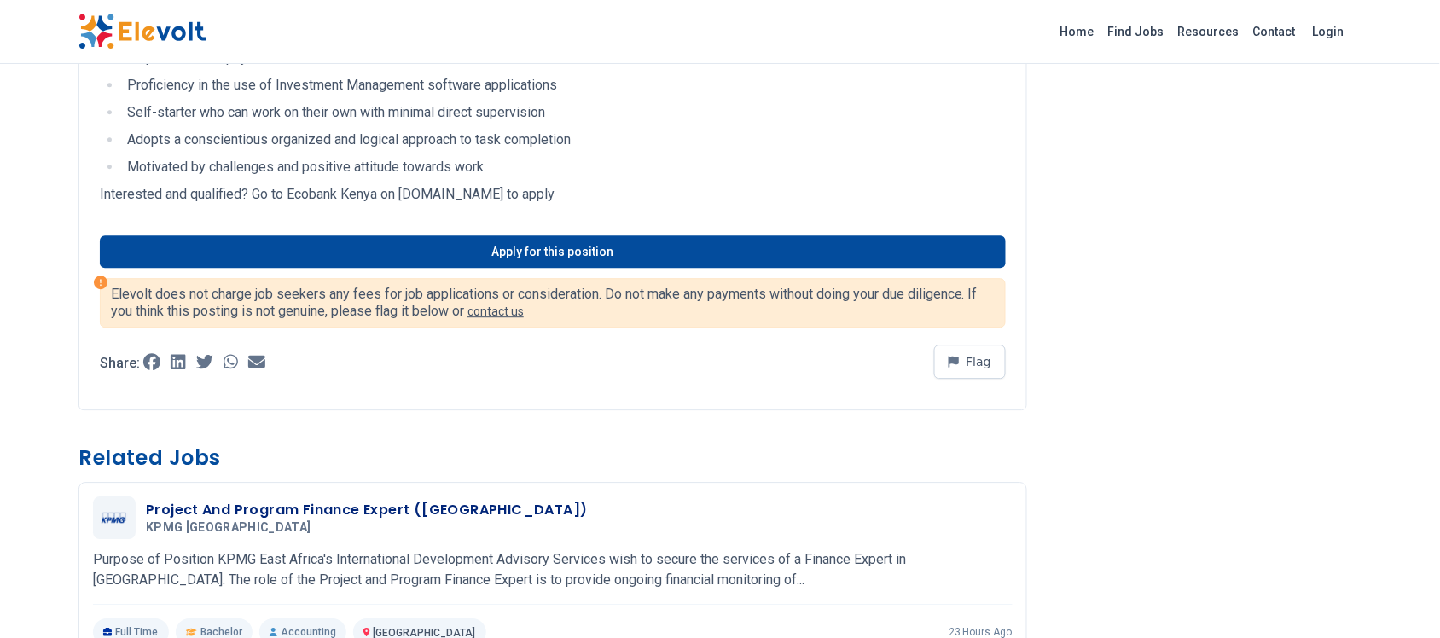
scroll to position [1280, 0]
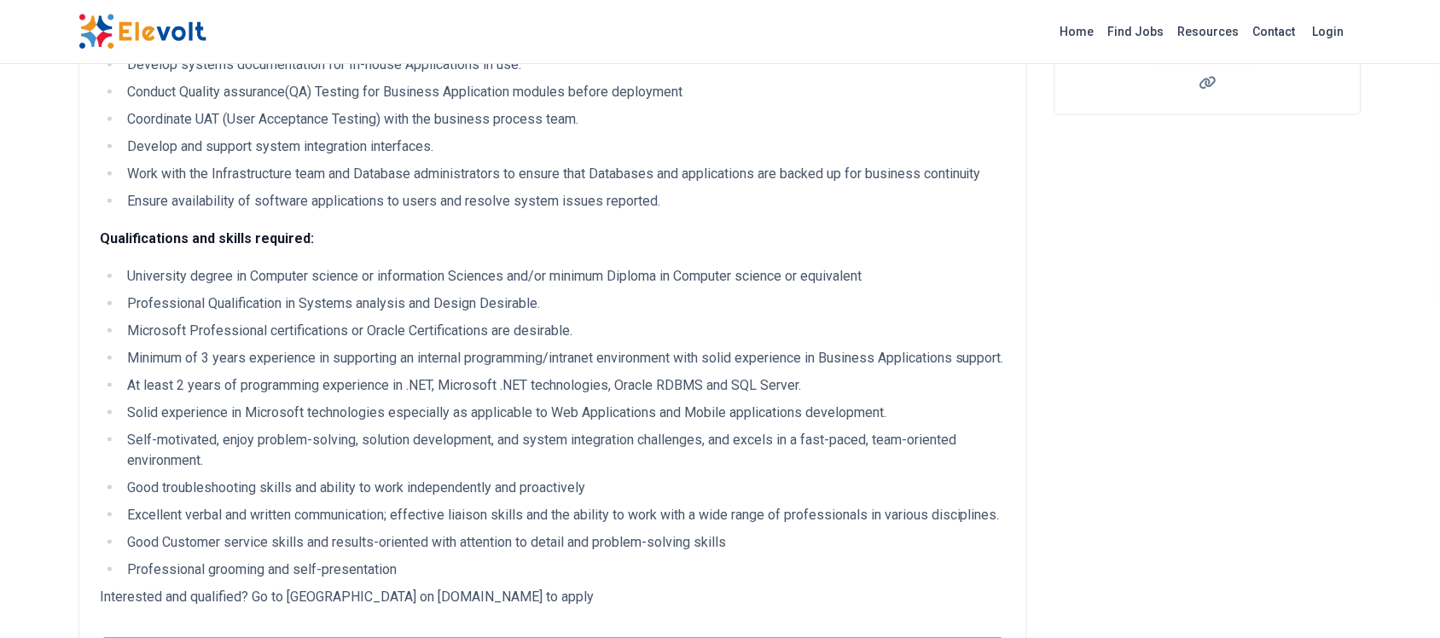
scroll to position [427, 0]
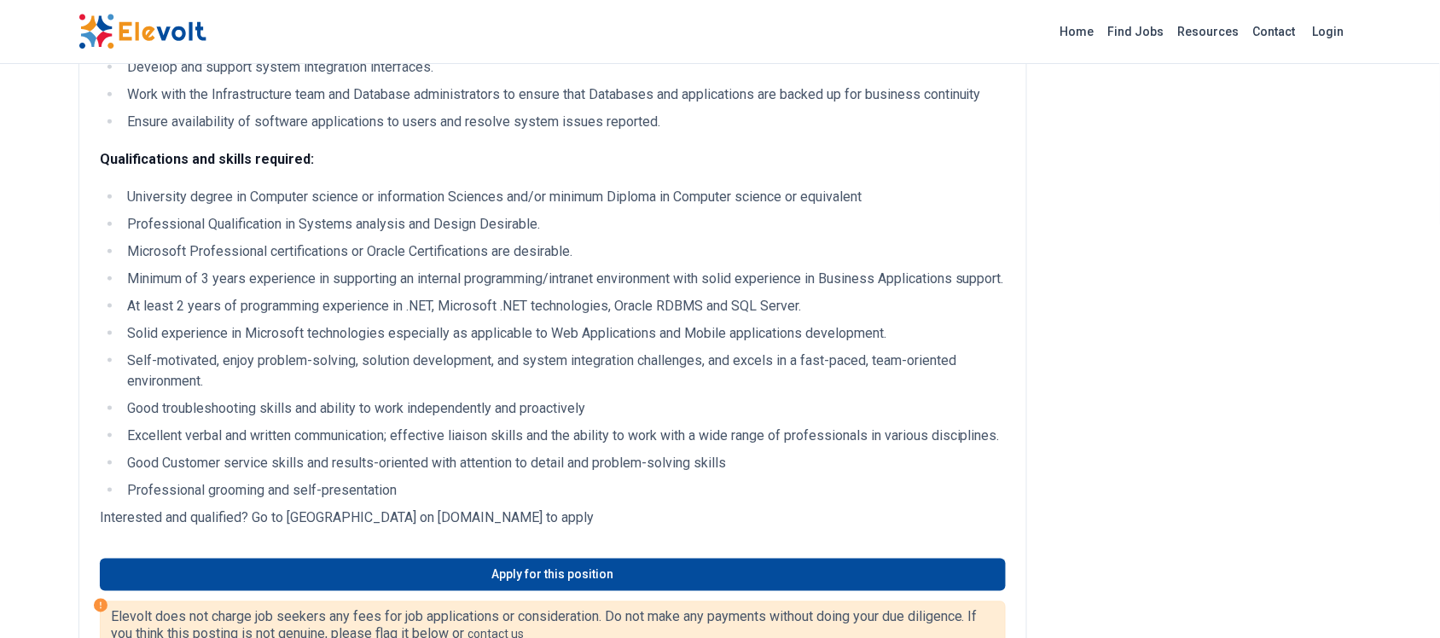
drag, startPoint x: 568, startPoint y: 603, endPoint x: 563, endPoint y: 586, distance: 17.8
click at [568, 591] on link "Apply for this position" at bounding box center [553, 575] width 906 height 32
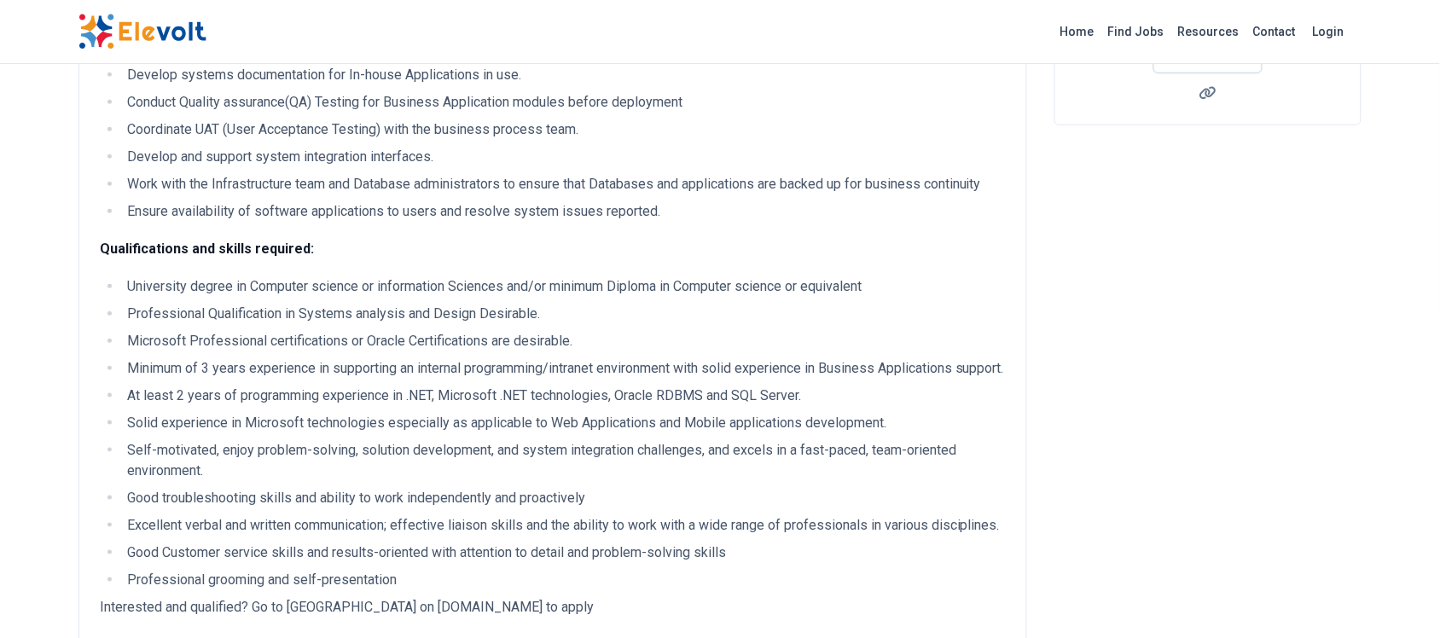
scroll to position [107, 0]
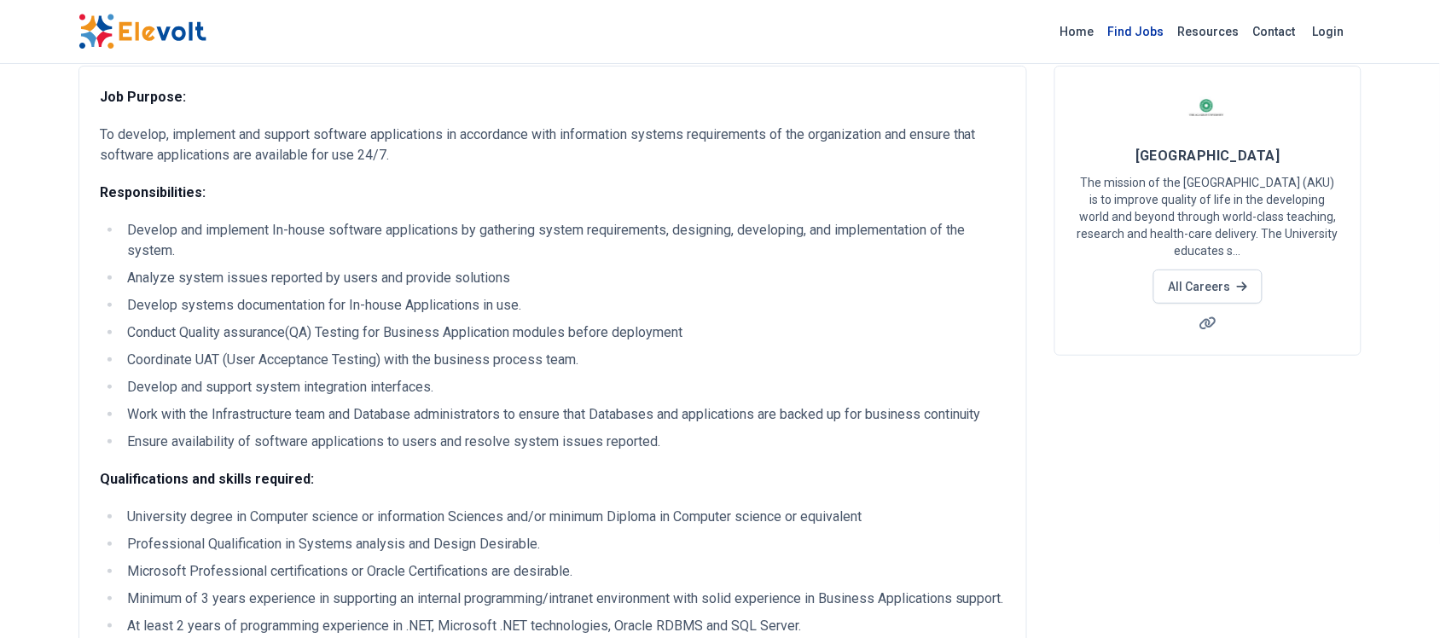
click at [1155, 34] on link "Find Jobs" at bounding box center [1137, 31] width 70 height 27
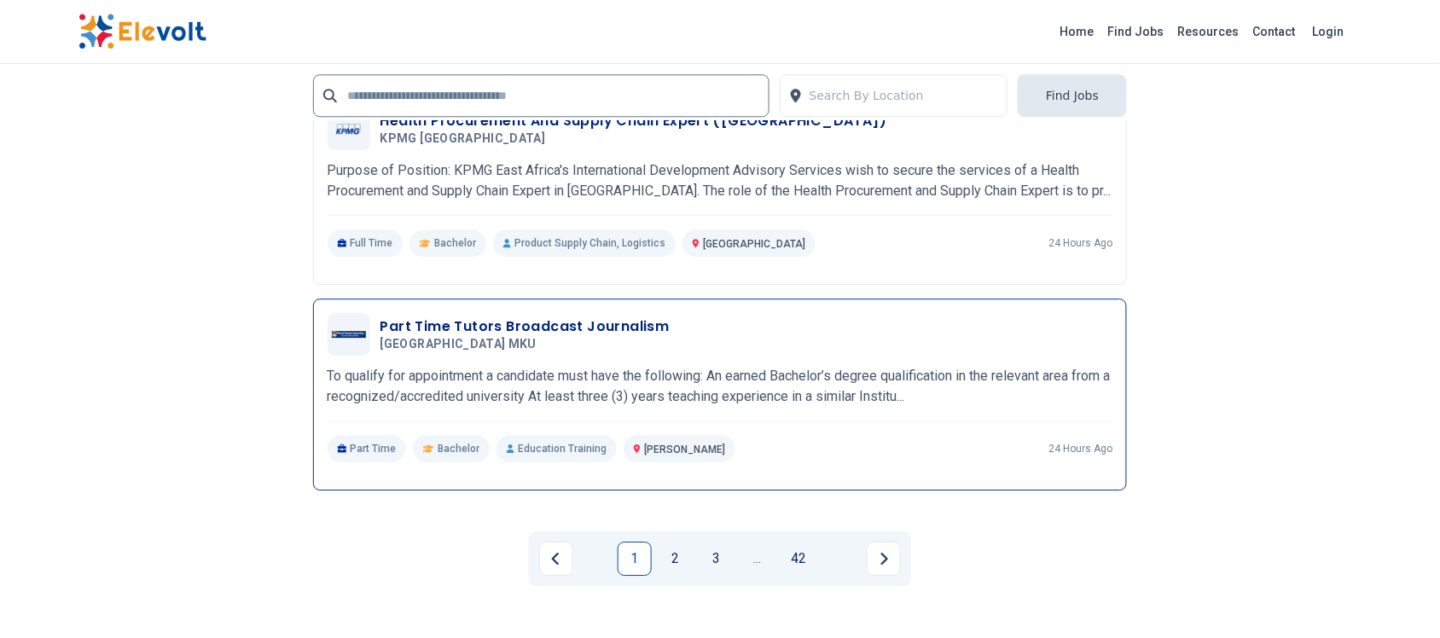
scroll to position [3307, 0]
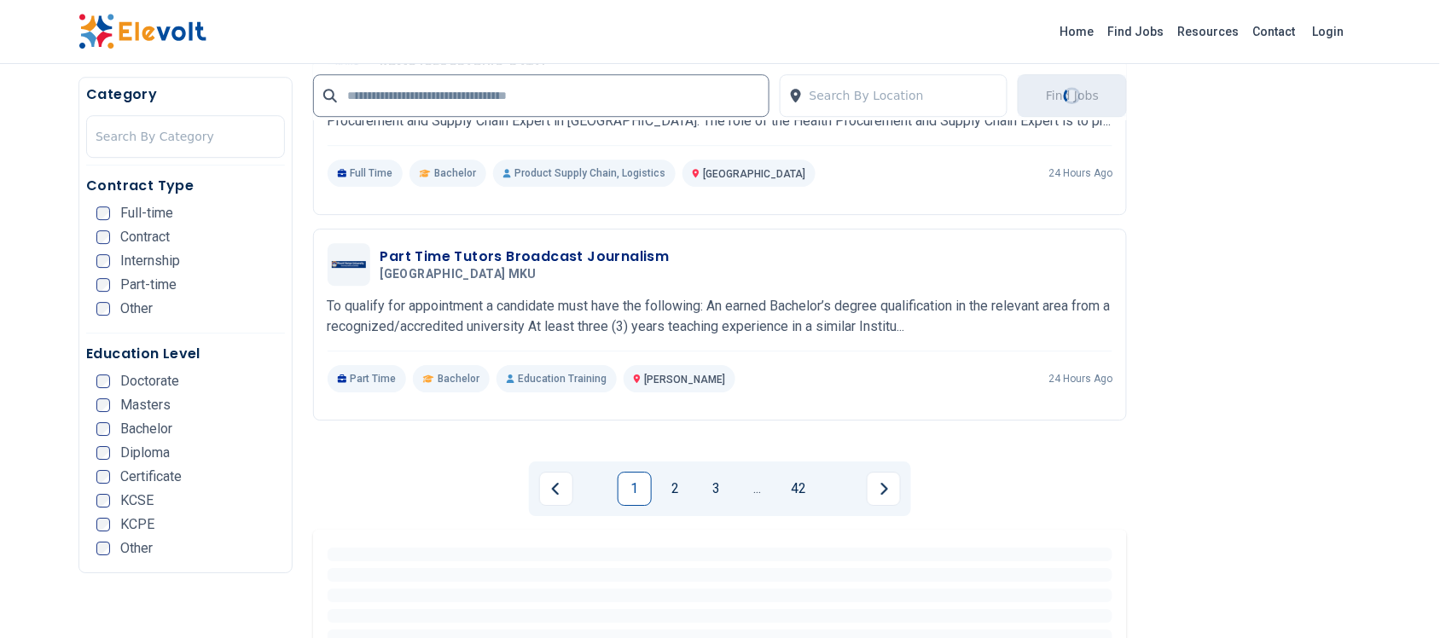
click at [679, 480] on link "2" at bounding box center [676, 489] width 34 height 34
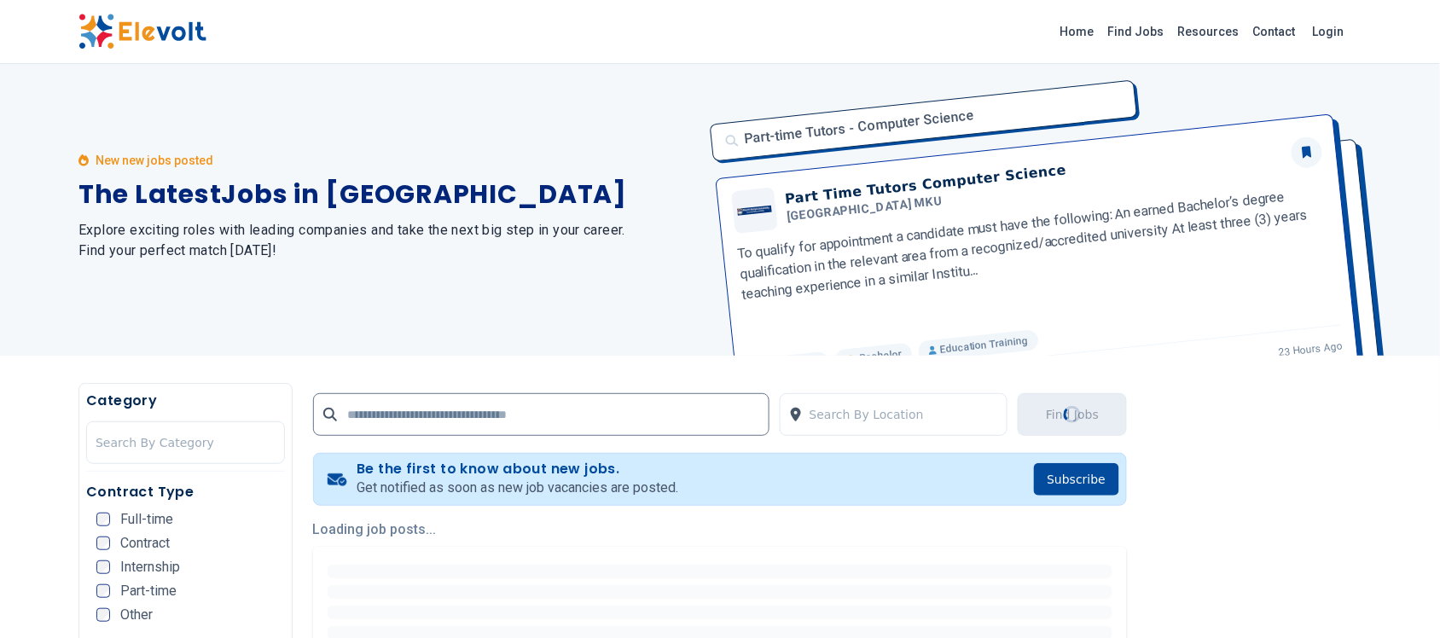
scroll to position [0, 0]
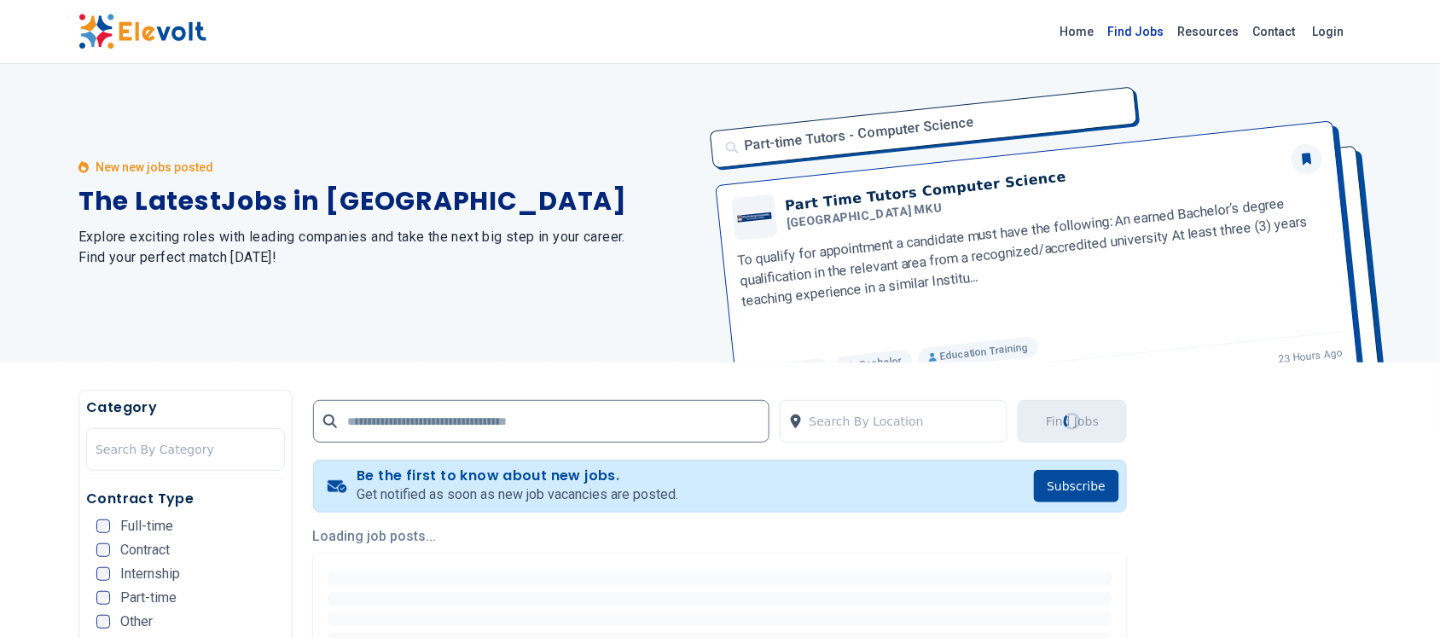
click at [1138, 31] on link "Find Jobs" at bounding box center [1137, 31] width 70 height 27
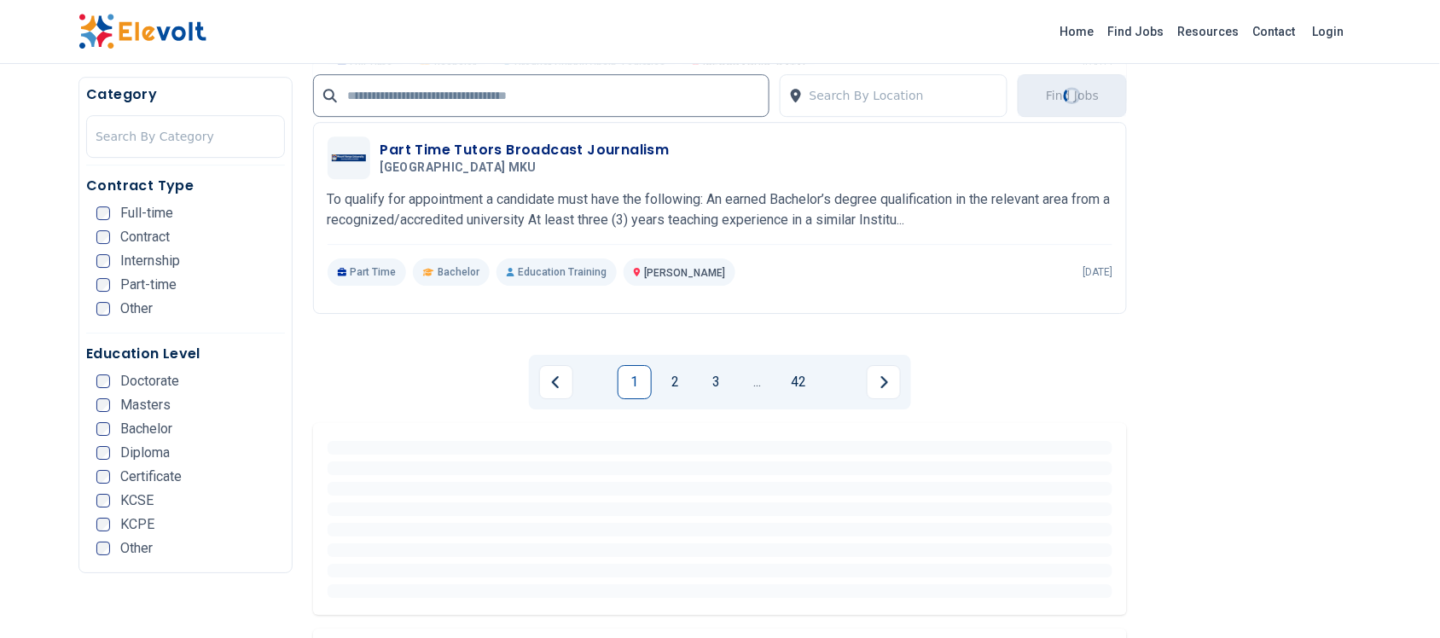
scroll to position [3947, 0]
